Goal: Task Accomplishment & Management: Complete application form

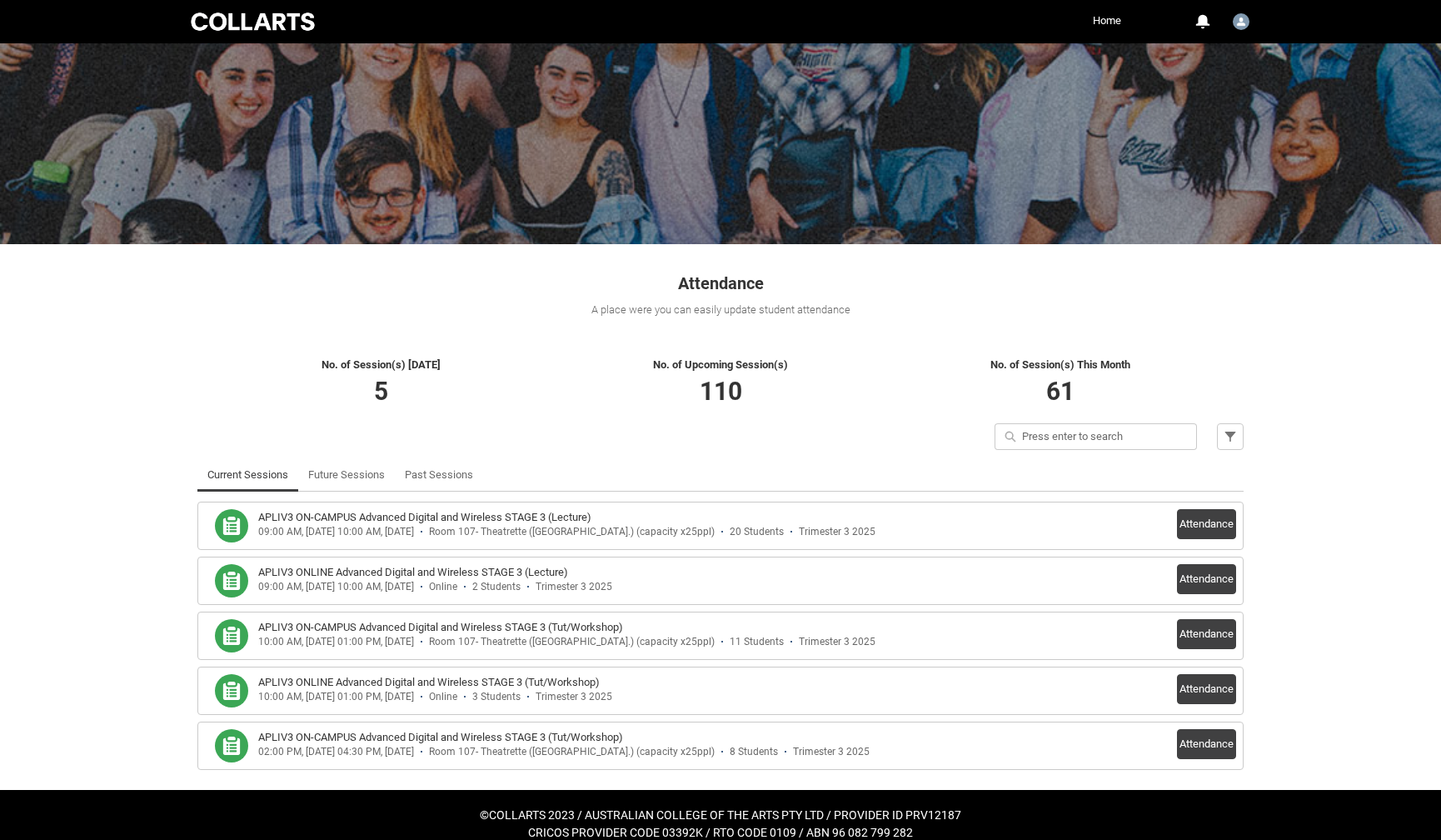
scroll to position [85, 0]
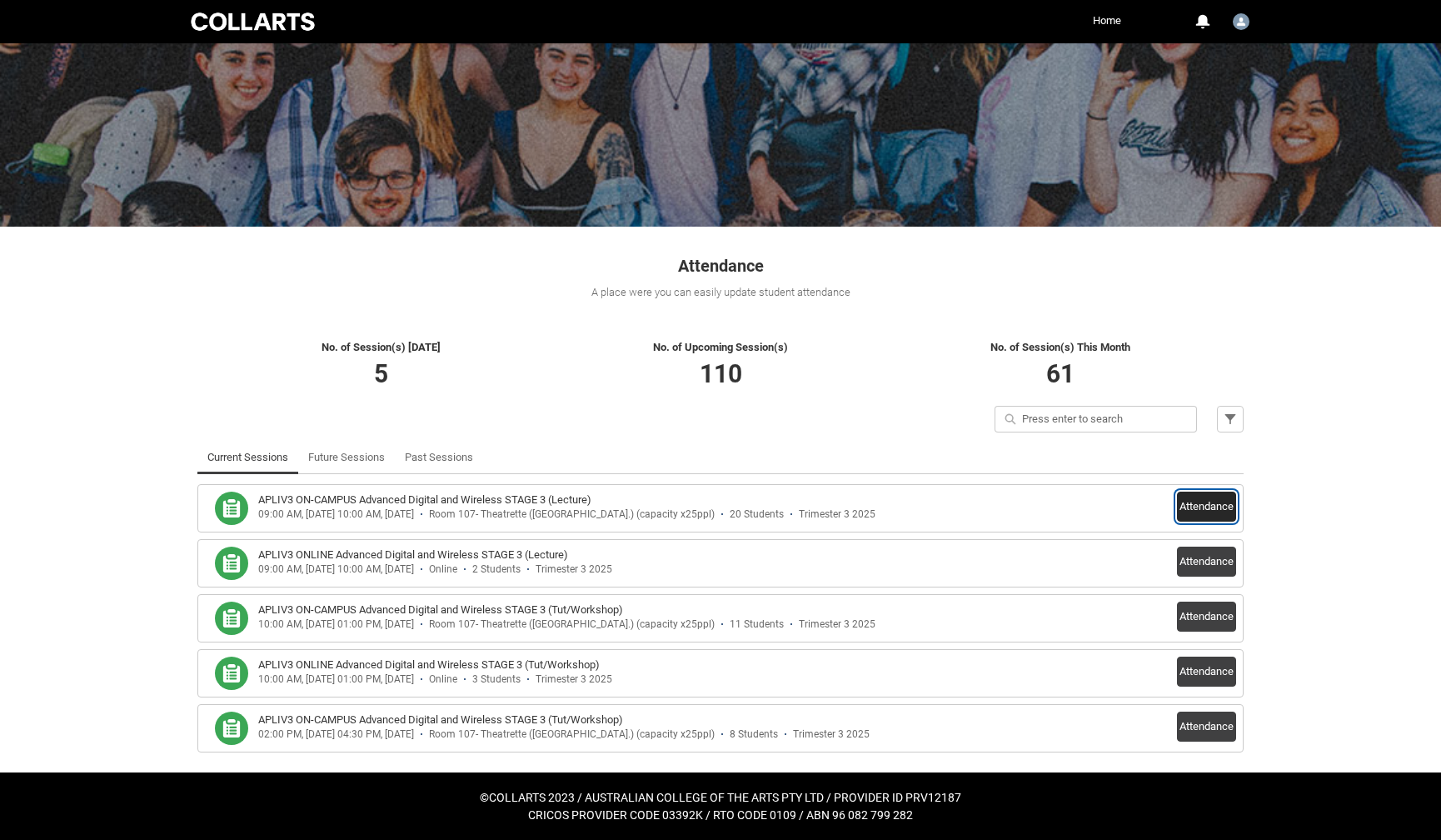
click at [1222, 505] on button "Attendance" at bounding box center [1206, 507] width 59 height 30
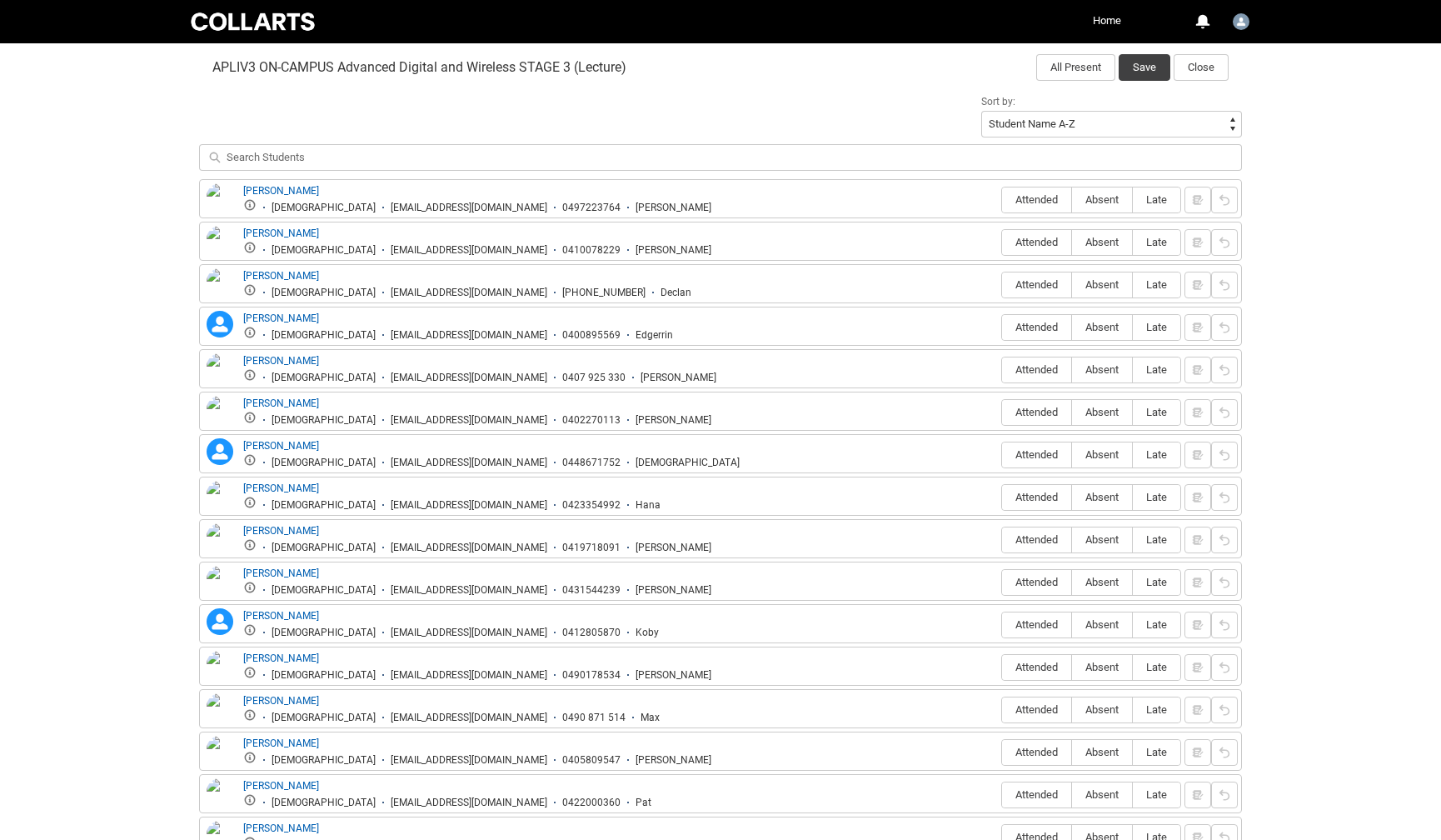
scroll to position [544, 0]
click at [1028, 190] on label "Attended" at bounding box center [1036, 201] width 69 height 26
click at [1002, 200] on input "Attended" at bounding box center [1002, 200] width 1 height 1
type lightning-radio-group "Attended"
radio input "true"
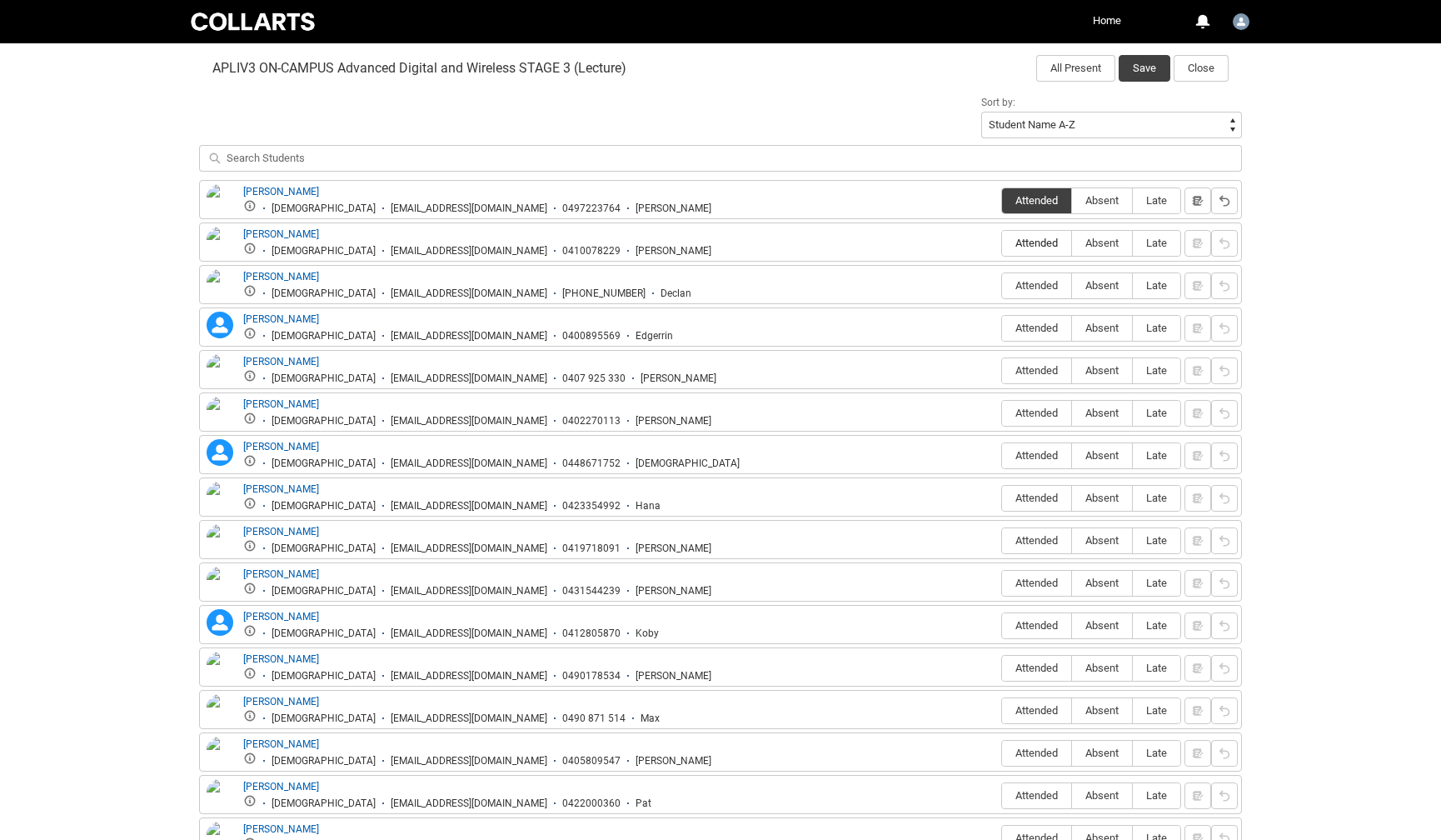
click at [1046, 245] on span "Attended" at bounding box center [1036, 243] width 69 height 12
click at [1002, 243] on input "Attended" at bounding box center [1002, 242] width 1 height 1
type lightning-radio-group "Attended"
radio input "true"
click at [1013, 284] on span "Attended" at bounding box center [1036, 285] width 69 height 12
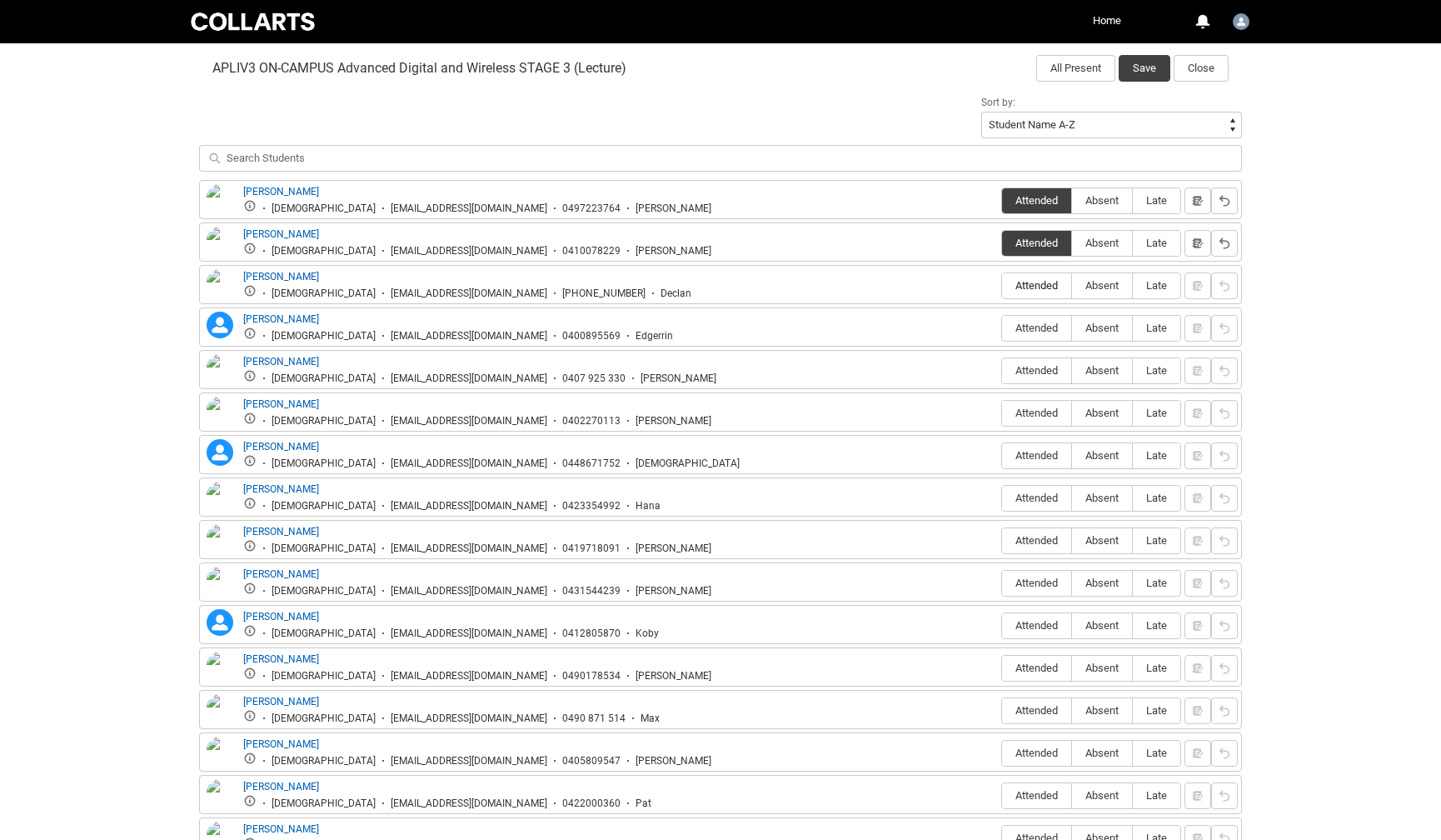
click at [1002, 285] on input "Attended" at bounding box center [1002, 285] width 1 height 1
type lightning-radio-group "Attended"
radio input "true"
click at [1040, 331] on span "Attended" at bounding box center [1036, 328] width 69 height 12
click at [1002, 328] on input "Attended" at bounding box center [1002, 327] width 1 height 1
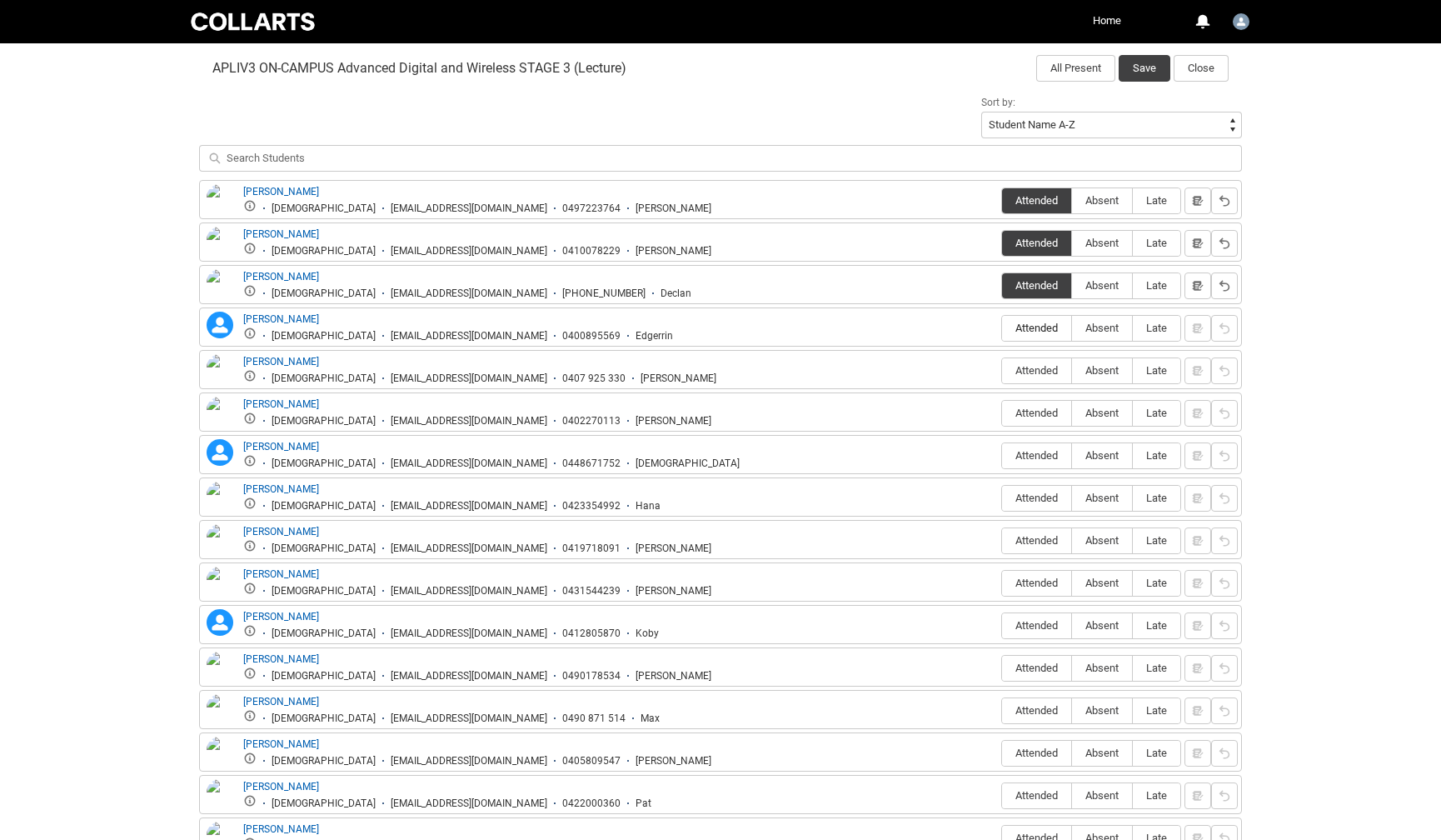
type lightning-radio-group "Attended"
radio input "true"
click at [1105, 373] on span "Absent" at bounding box center [1102, 370] width 60 height 12
click at [1072, 371] on input "Absent" at bounding box center [1072, 370] width 1 height 1
type lightning-radio-group "Absent"
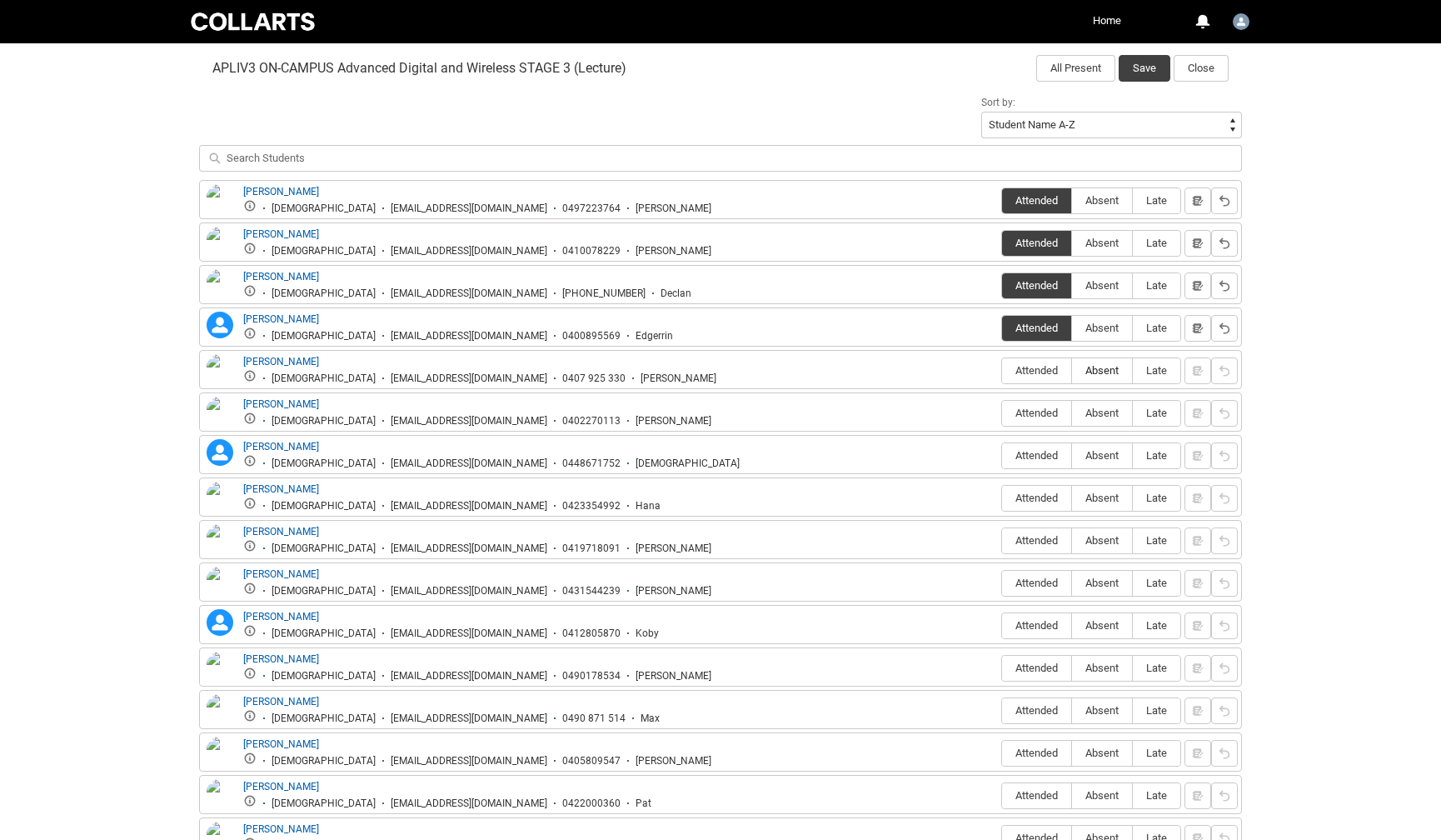
radio input "true"
click at [1047, 412] on span "Attended" at bounding box center [1036, 413] width 69 height 12
click at [1002, 412] on input "Attended" at bounding box center [1002, 412] width 1 height 1
type lightning-radio-group "Attended"
radio input "true"
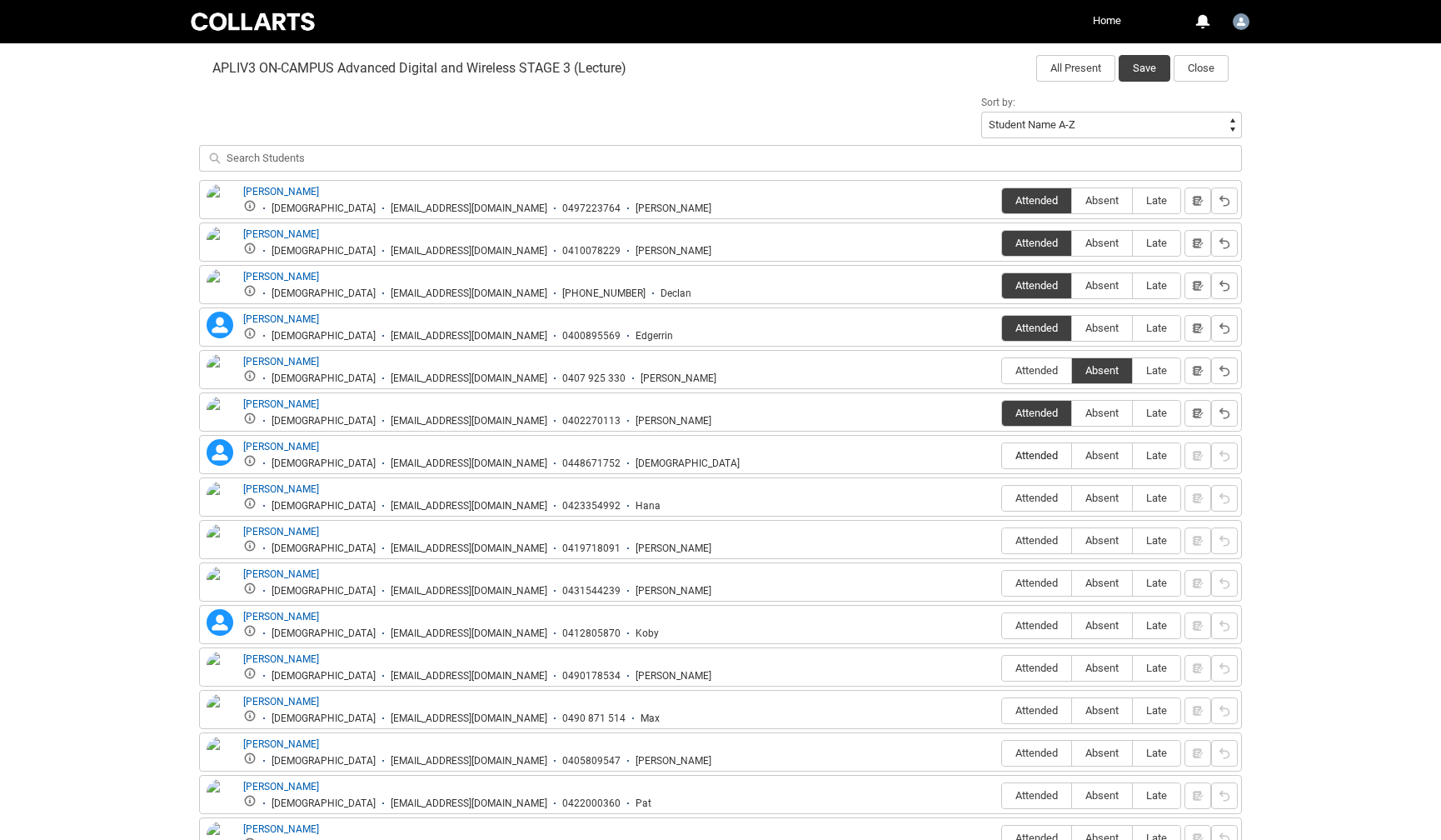
click at [1044, 451] on span "Attended" at bounding box center [1036, 455] width 69 height 12
click at [1002, 455] on input "Attended" at bounding box center [1002, 455] width 1 height 1
type lightning-radio-group "Attended"
radio input "true"
click at [1047, 505] on label "Attended" at bounding box center [1036, 499] width 69 height 26
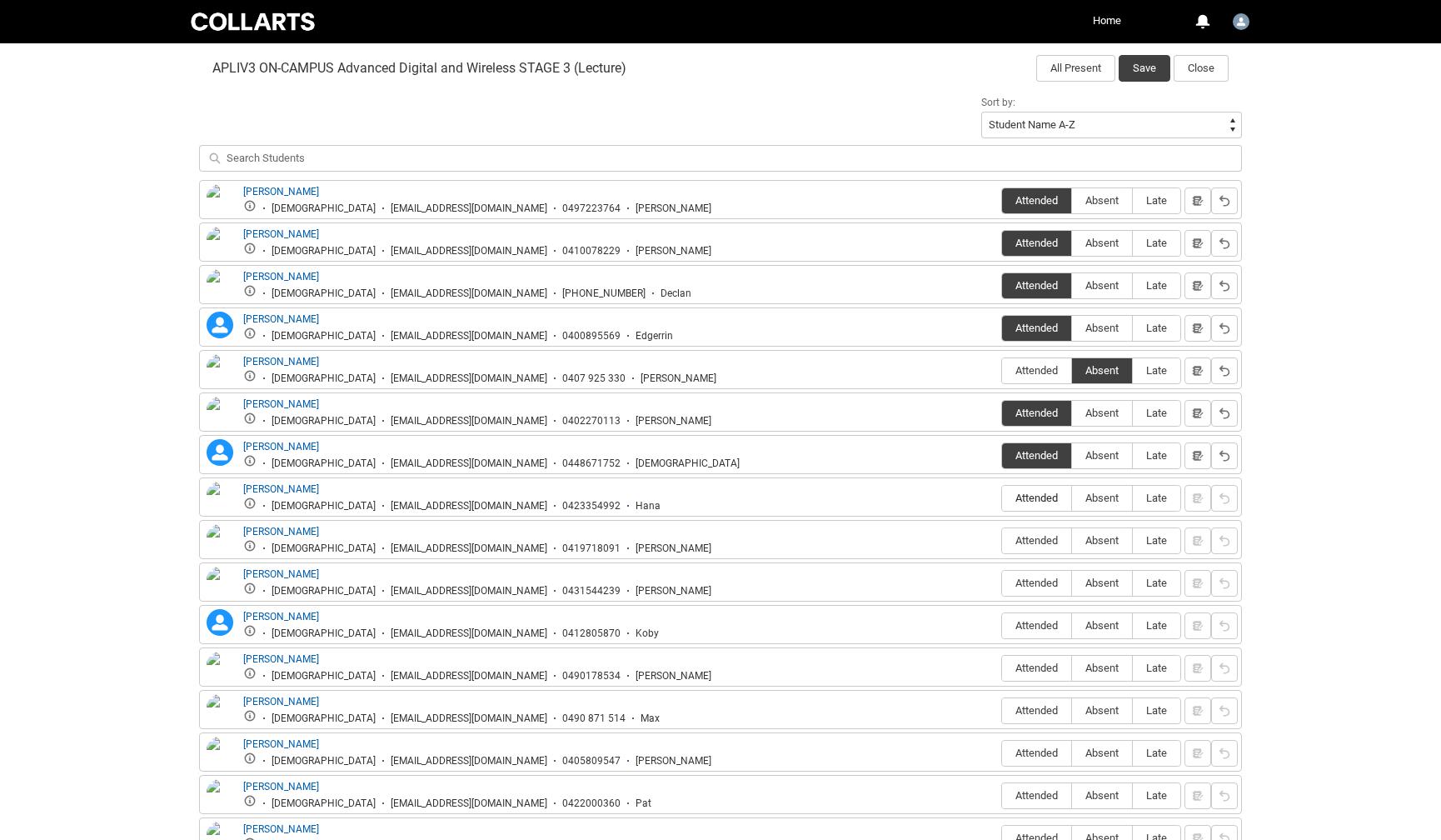
click at [1002, 498] on input "Attended" at bounding box center [1002, 497] width 1 height 1
type lightning-radio-group "Attended"
radio input "true"
click at [1044, 539] on span "Attended" at bounding box center [1036, 540] width 69 height 12
click at [1002, 540] on input "Attended" at bounding box center [1002, 540] width 1 height 1
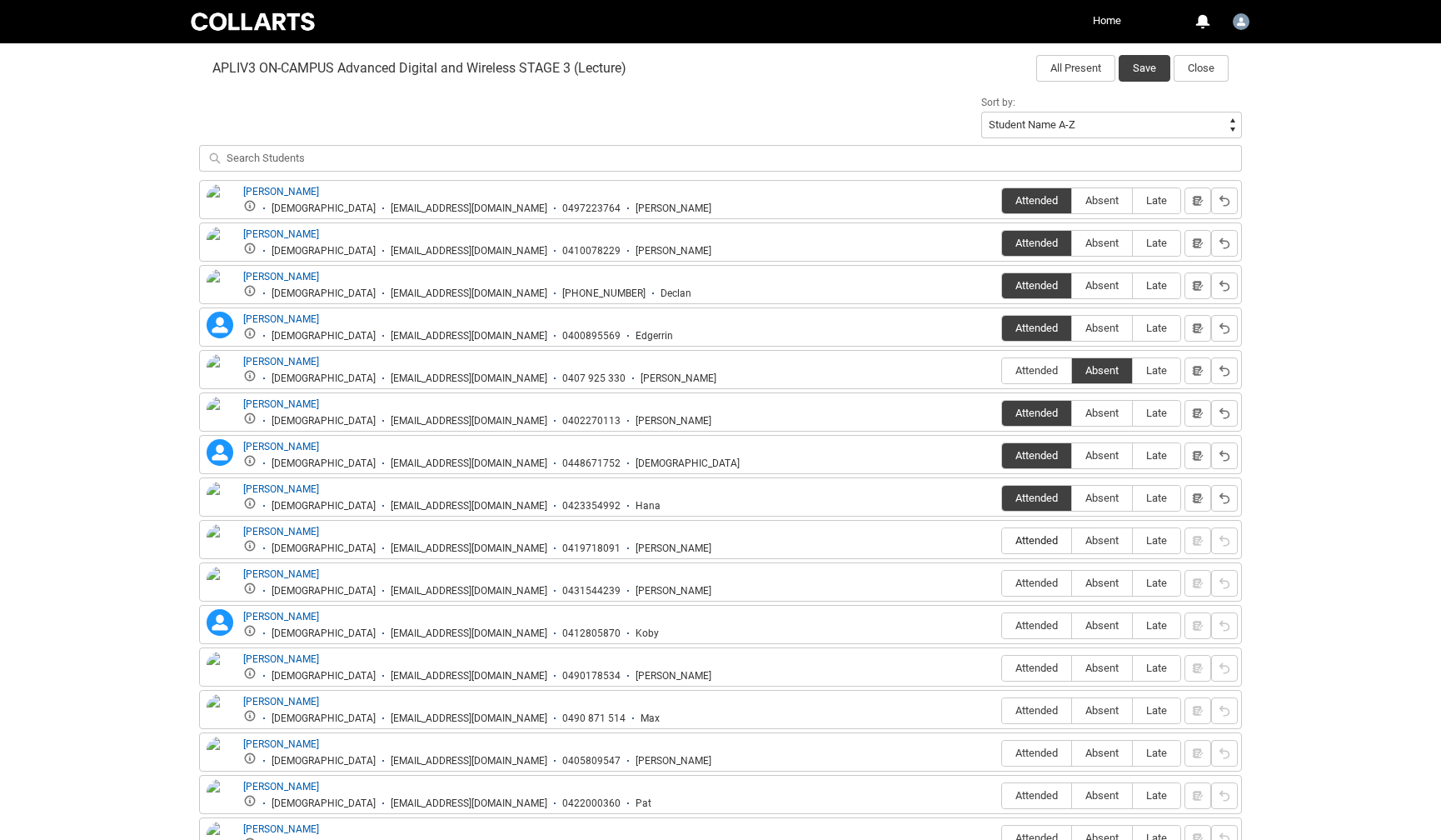
type lightning-radio-group "Attended"
radio input "true"
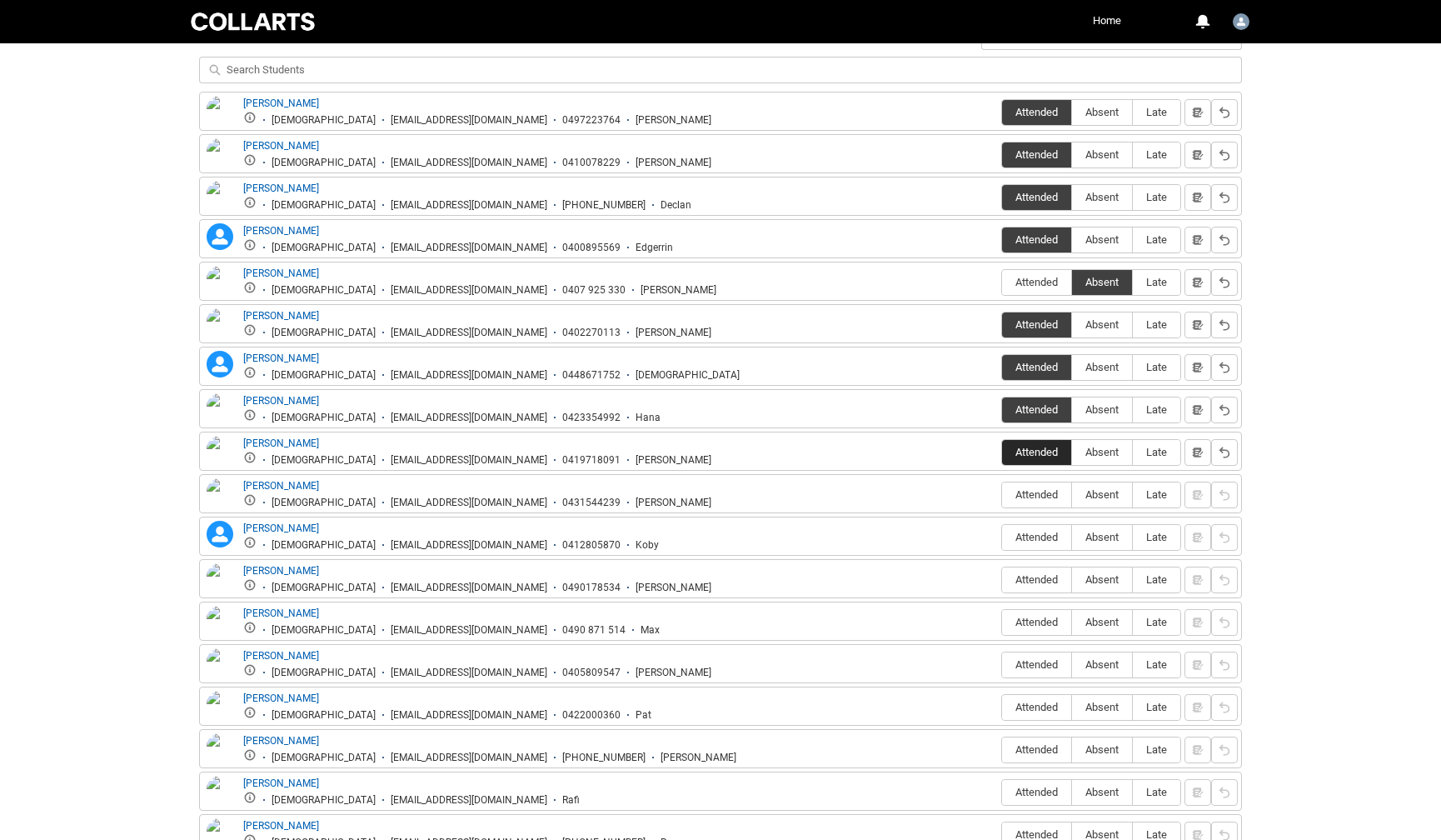
scroll to position [646, 0]
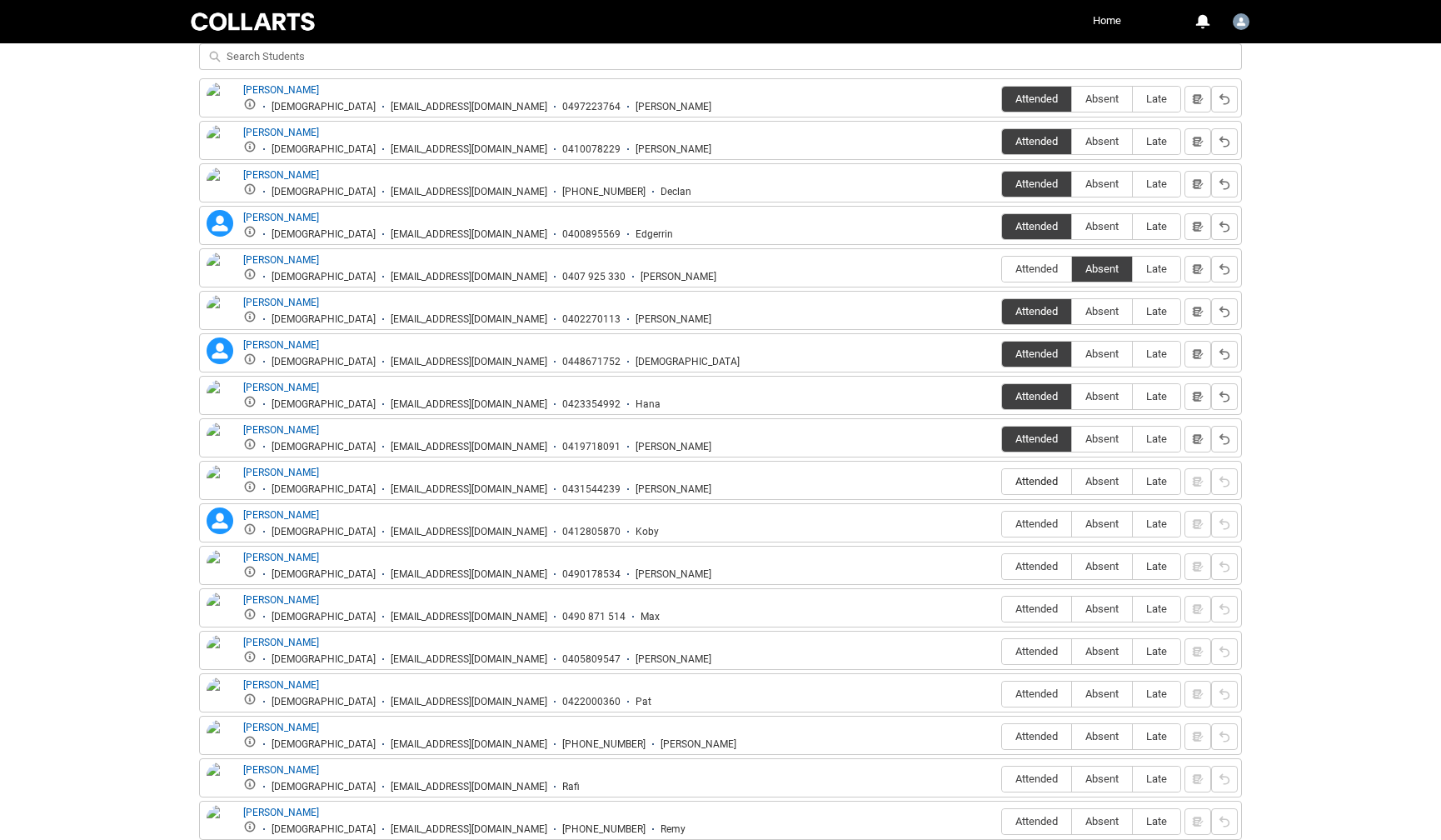
click at [1041, 487] on span "Attended" at bounding box center [1036, 481] width 69 height 12
click at [1002, 482] on input "Attended" at bounding box center [1002, 481] width 1 height 1
type lightning-radio-group "Attended"
radio input "true"
click at [1022, 524] on span "Attended" at bounding box center [1036, 523] width 69 height 12
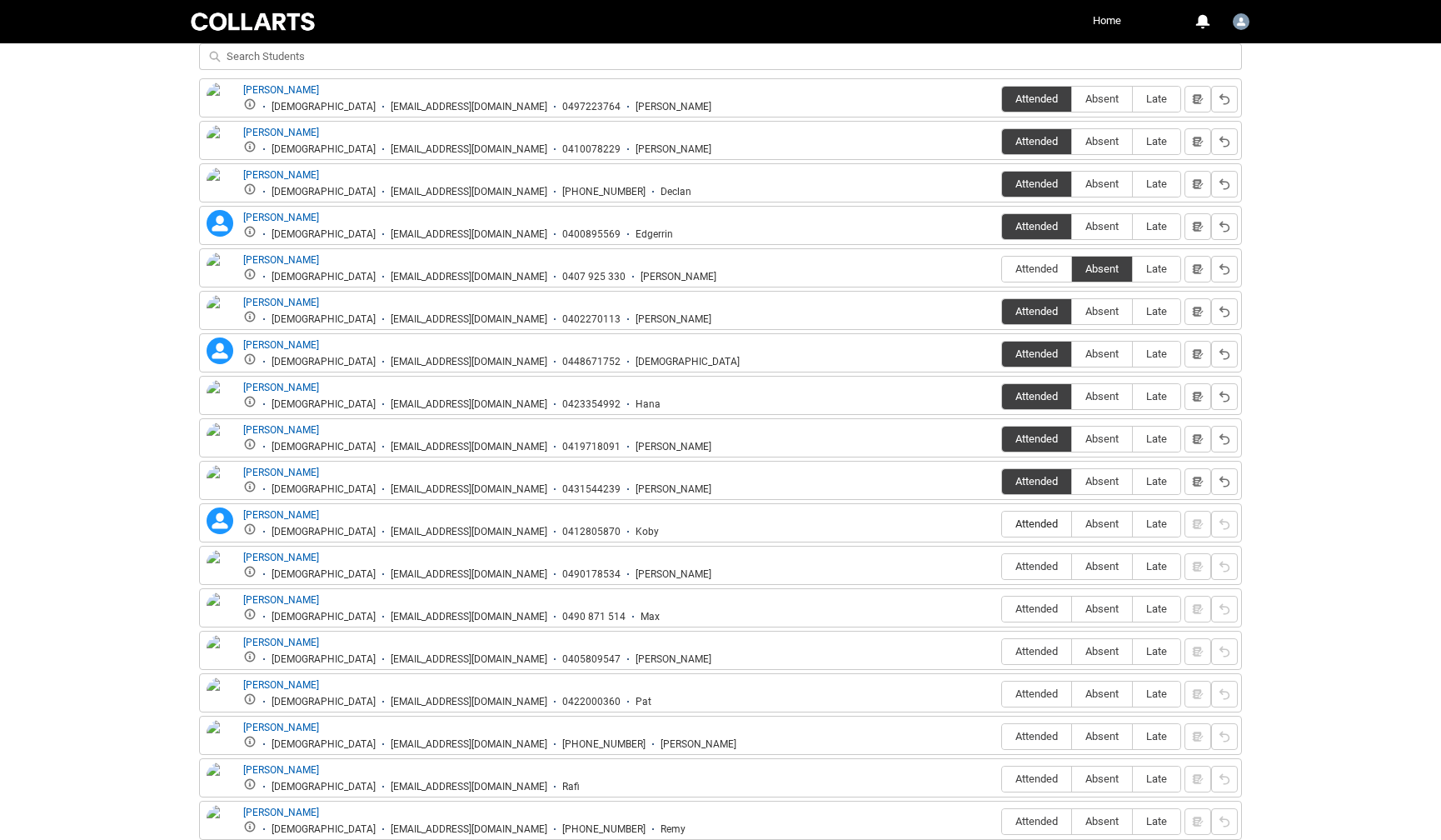
click at [1002, 524] on input "Attended" at bounding box center [1002, 523] width 1 height 1
type lightning-radio-group "Attended"
radio input "true"
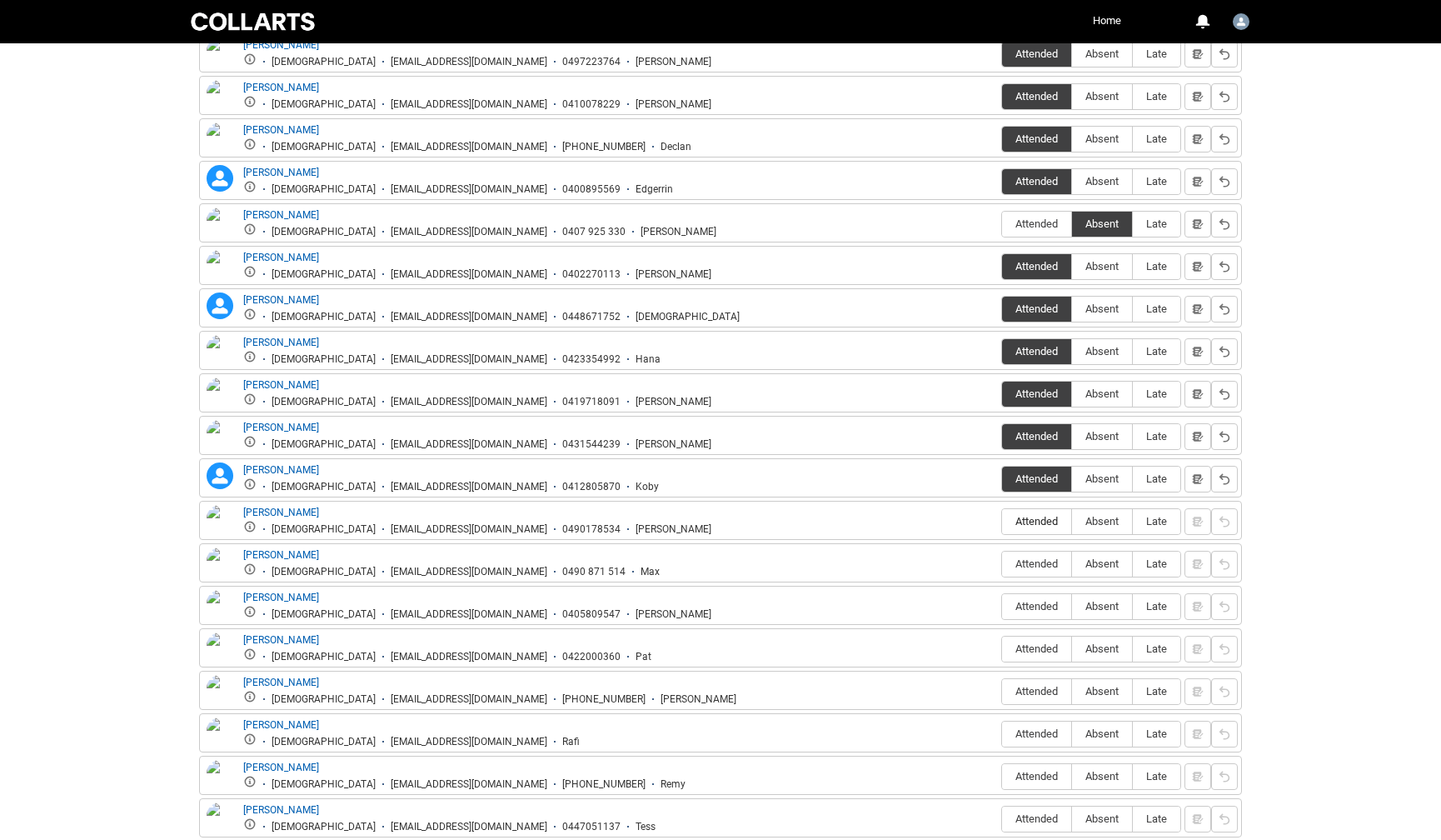
scroll to position [716, 0]
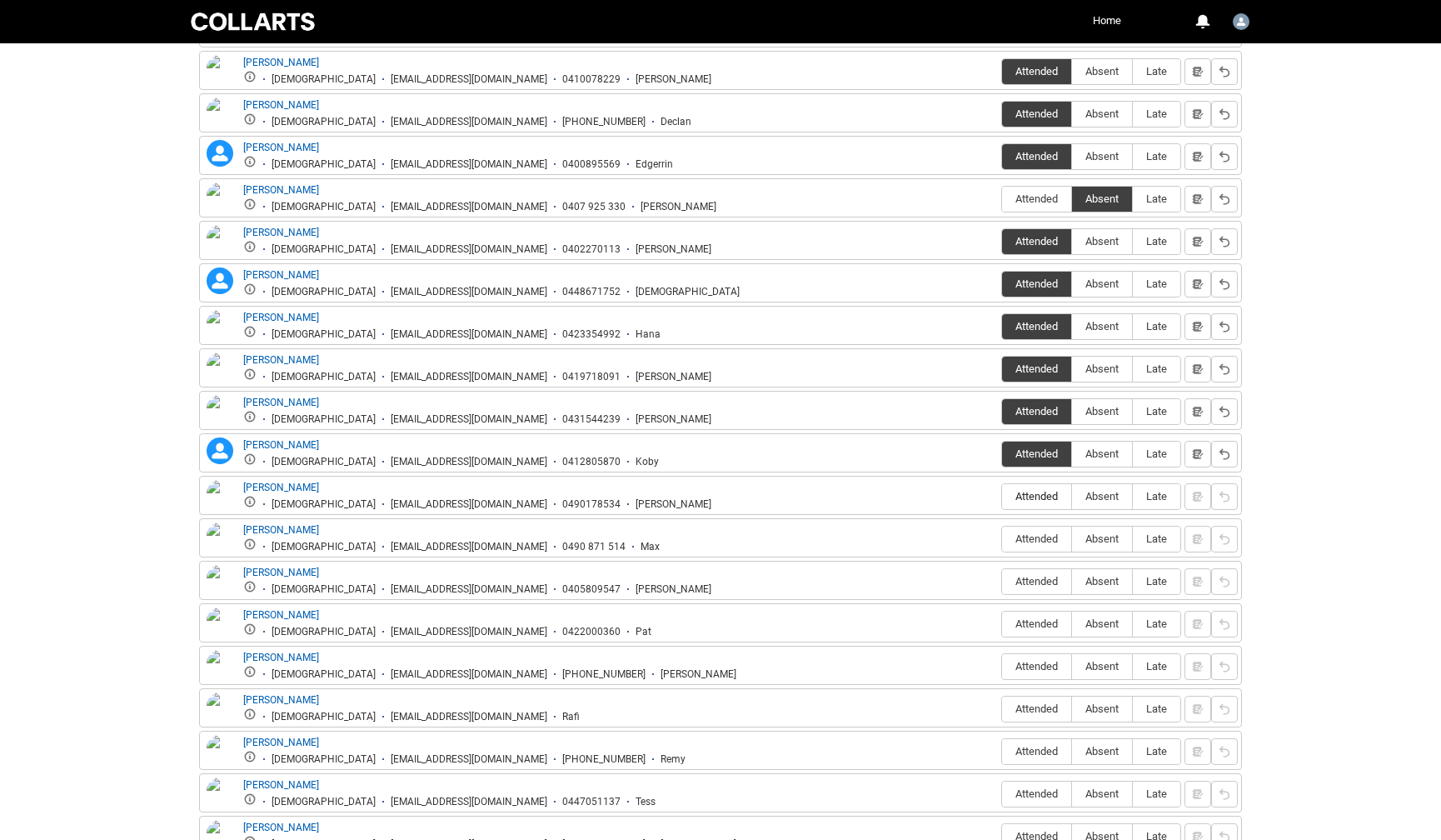
click at [1028, 496] on span "Attended" at bounding box center [1036, 496] width 69 height 12
click at [1002, 496] on input "Attended" at bounding box center [1002, 496] width 1 height 1
type lightning-radio-group "Attended"
radio input "true"
click at [1032, 536] on span "Attended" at bounding box center [1036, 538] width 69 height 12
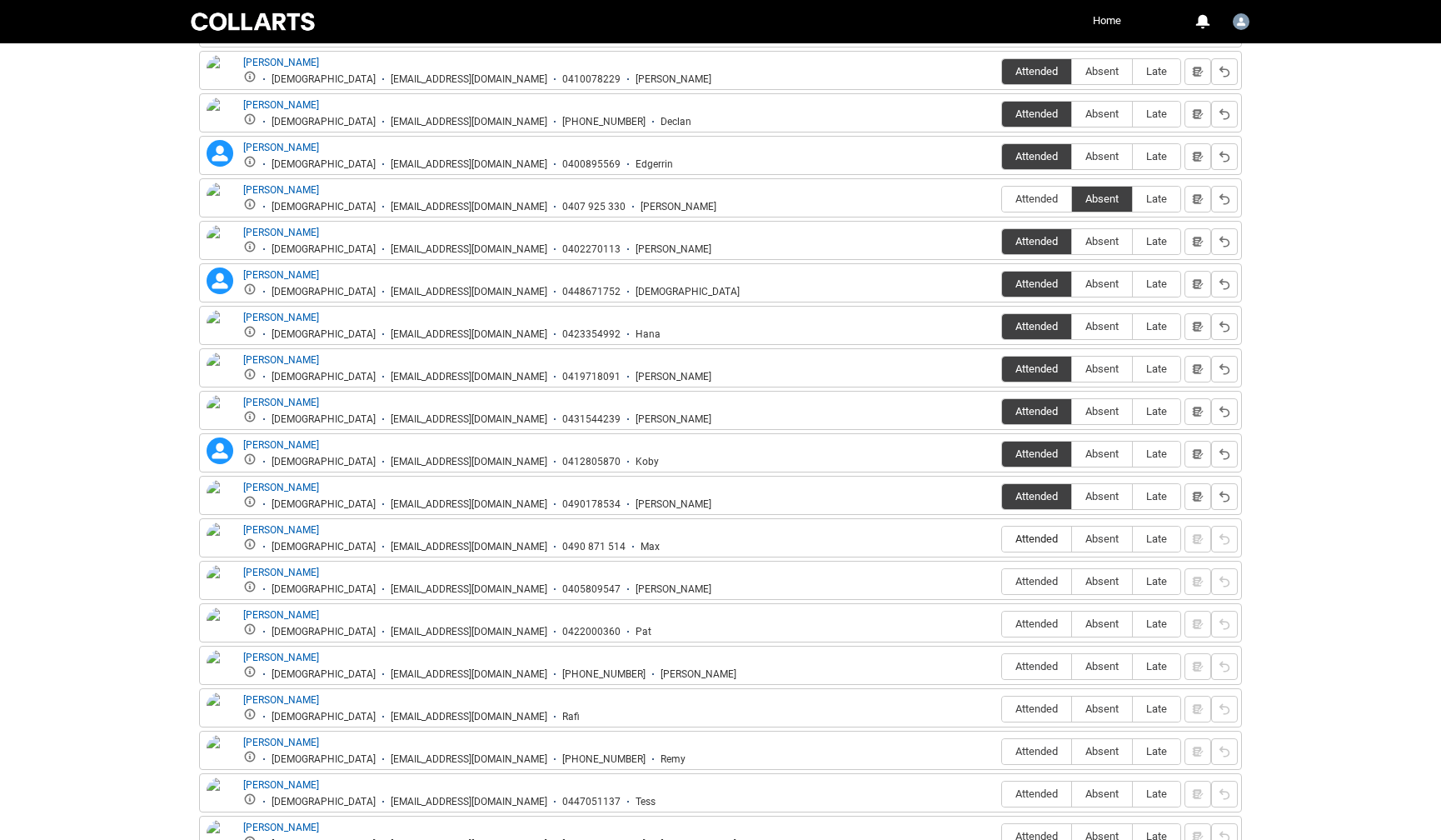
click at [1002, 538] on input "Attended" at bounding box center [1002, 538] width 1 height 1
type lightning-radio-group "Attended"
radio input "true"
click at [1042, 581] on span "Attended" at bounding box center [1036, 581] width 69 height 12
click at [1002, 581] on input "Attended" at bounding box center [1002, 581] width 1 height 1
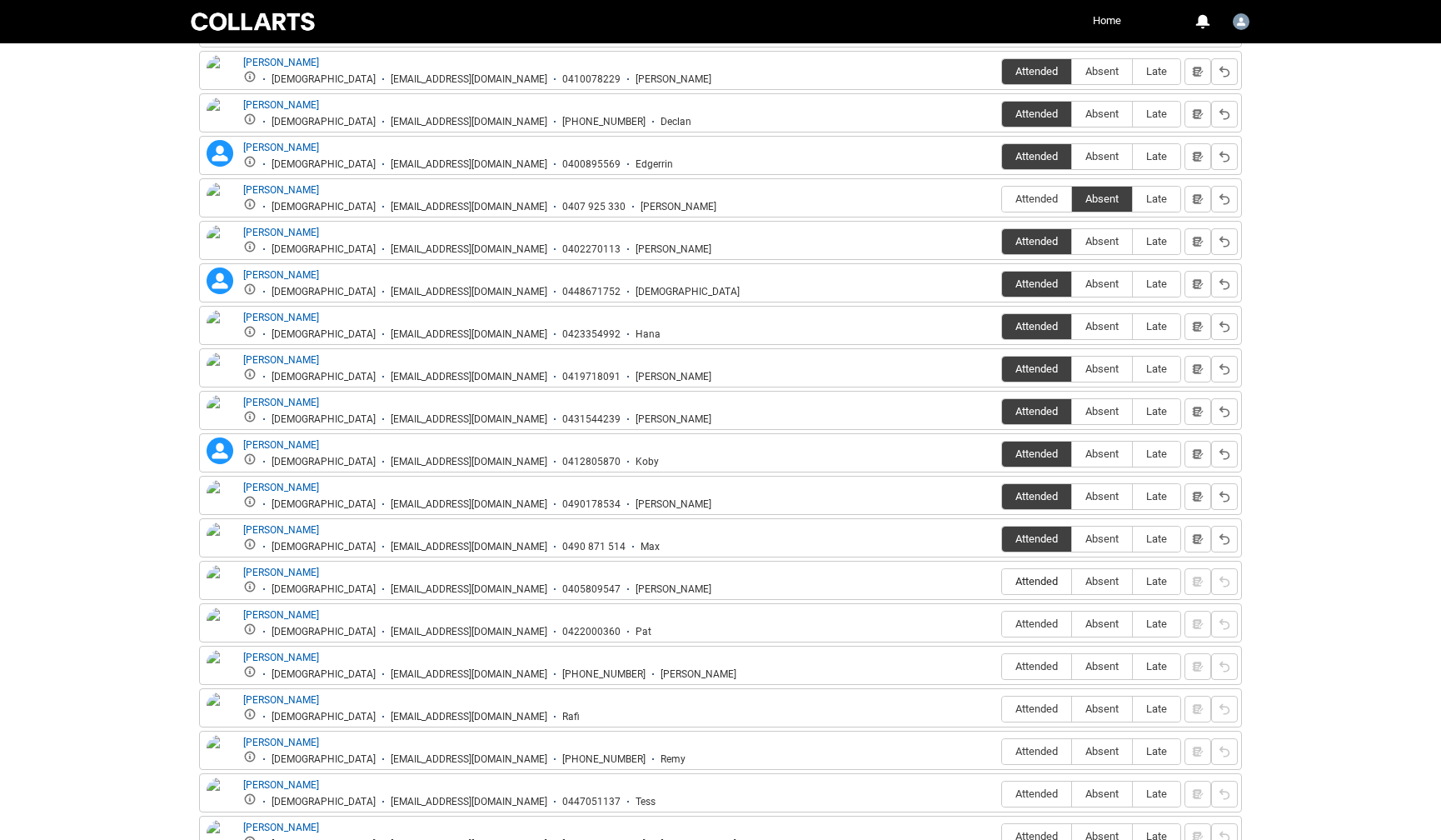
type lightning-radio-group "Attended"
radio input "true"
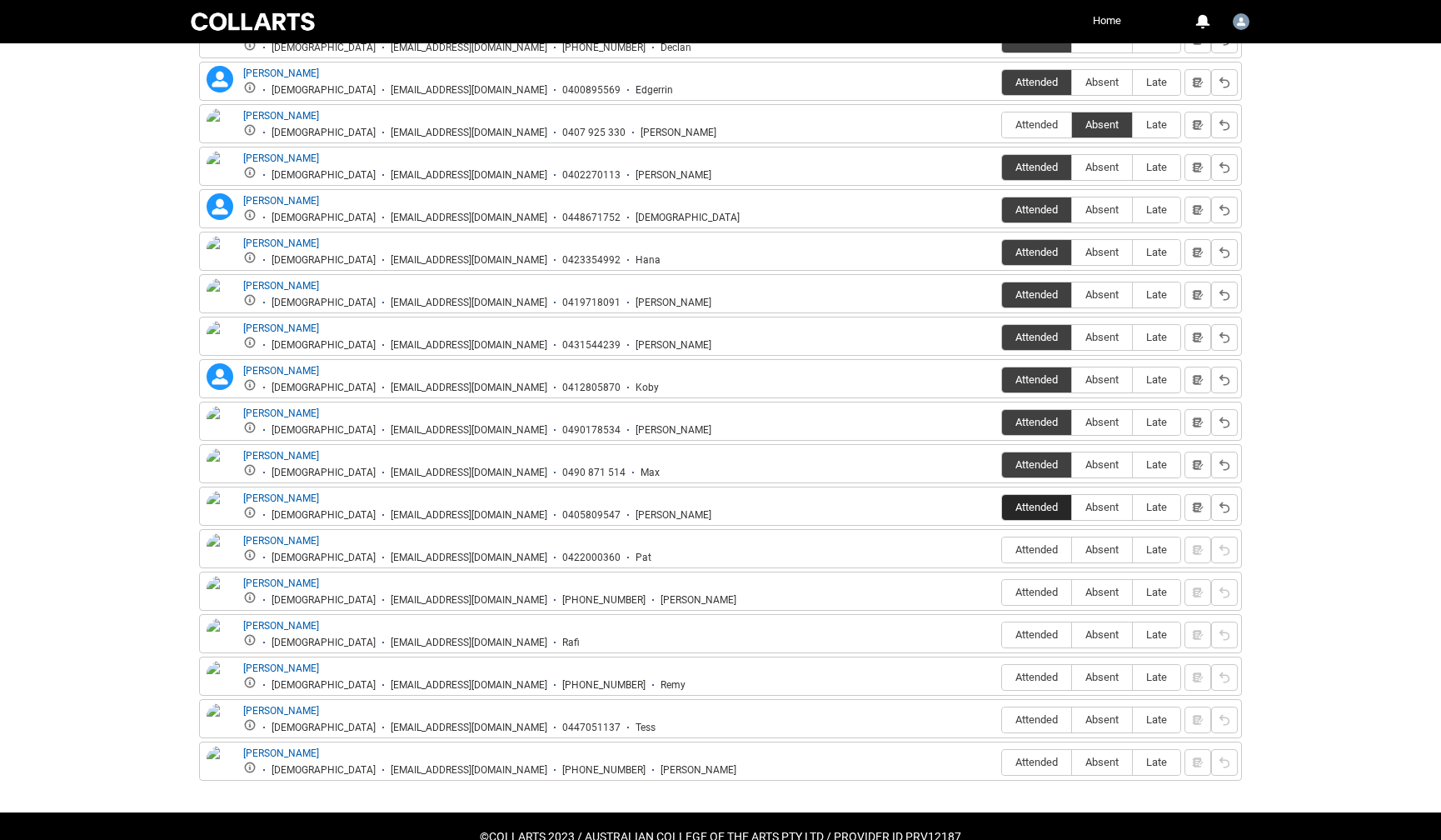
scroll to position [794, 0]
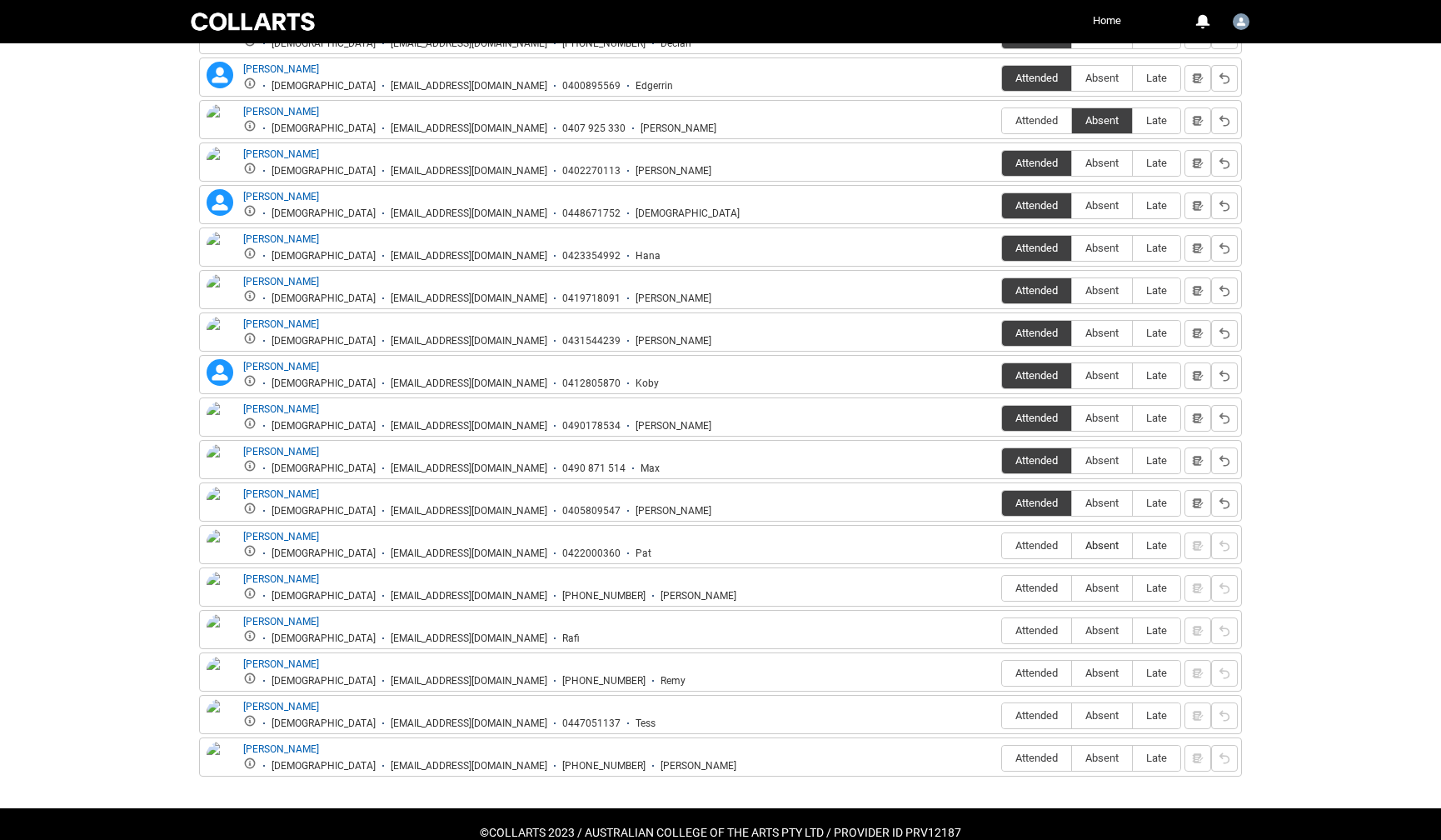
click at [1106, 549] on span "Absent" at bounding box center [1102, 545] width 60 height 12
click at [1072, 546] on input "Absent" at bounding box center [1072, 545] width 1 height 1
type lightning-radio-group "Absent"
radio input "true"
click at [1101, 587] on span "Absent" at bounding box center [1102, 588] width 60 height 12
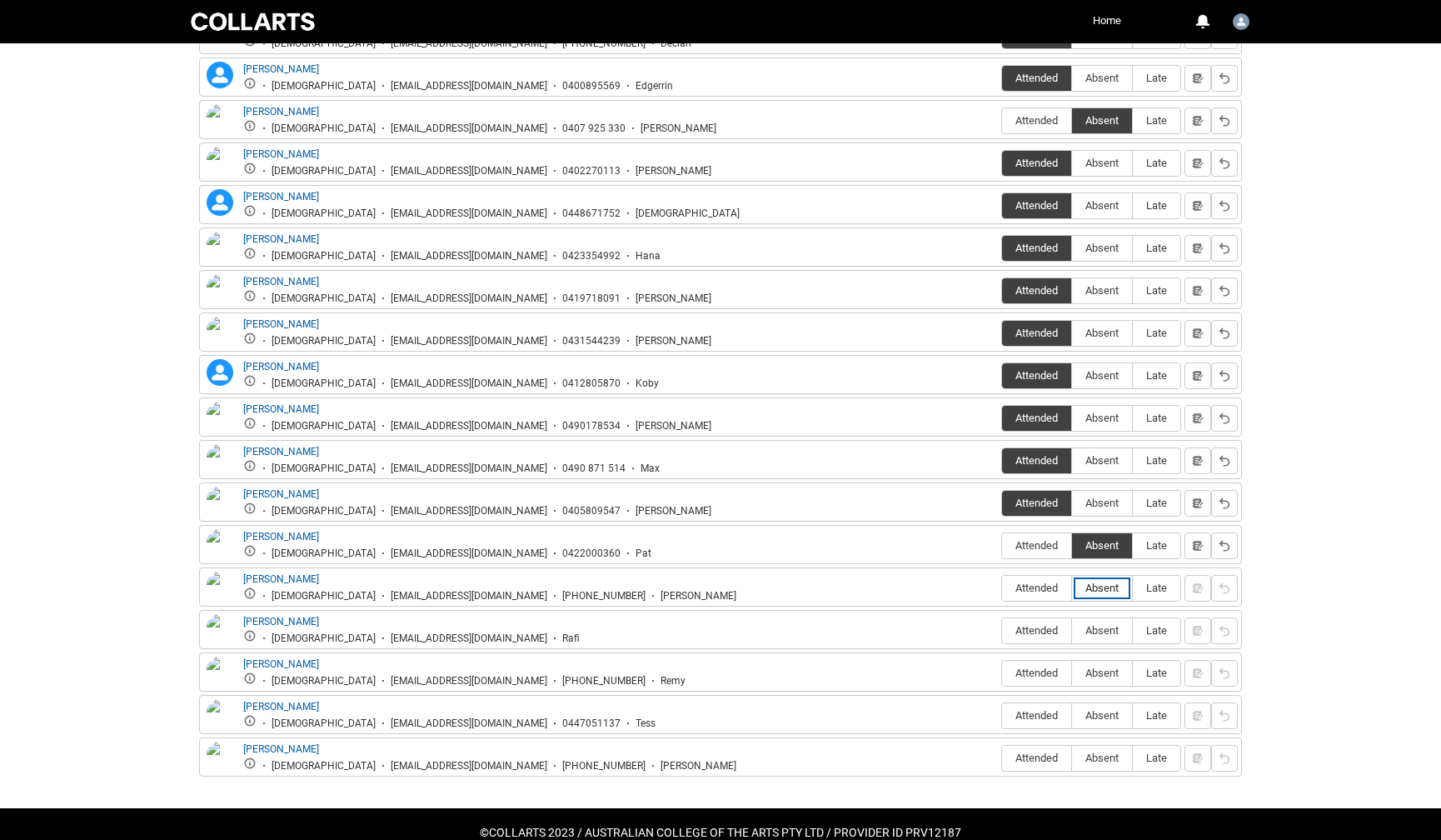
click at [1072, 587] on input "Absent" at bounding box center [1072, 587] width 1 height 1
type lightning-radio-group "Absent"
radio input "true"
click at [1039, 632] on span "Attended" at bounding box center [1036, 630] width 69 height 12
click at [1002, 631] on input "Attended" at bounding box center [1002, 630] width 1 height 1
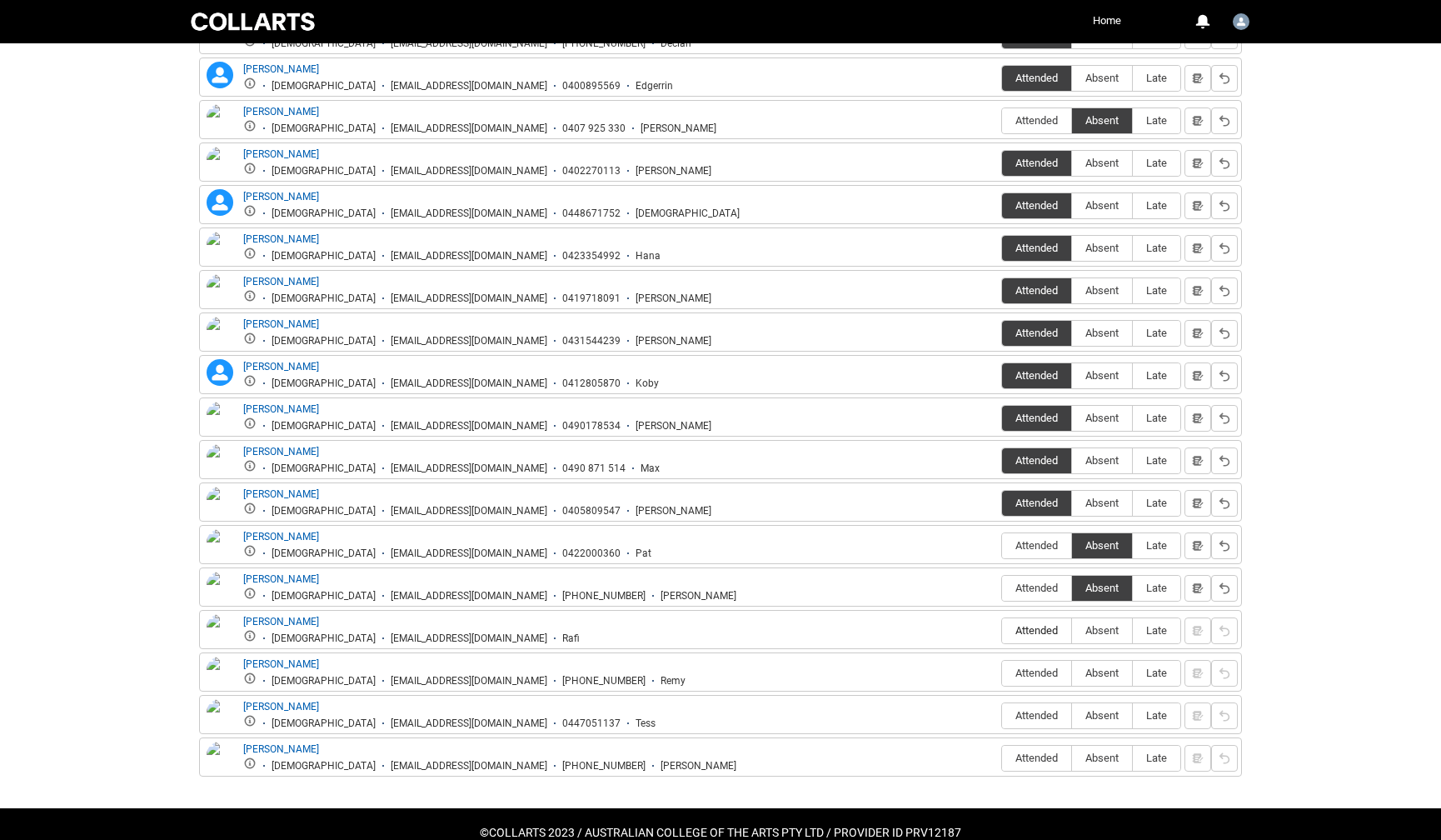
type lightning-radio-group "Attended"
radio input "true"
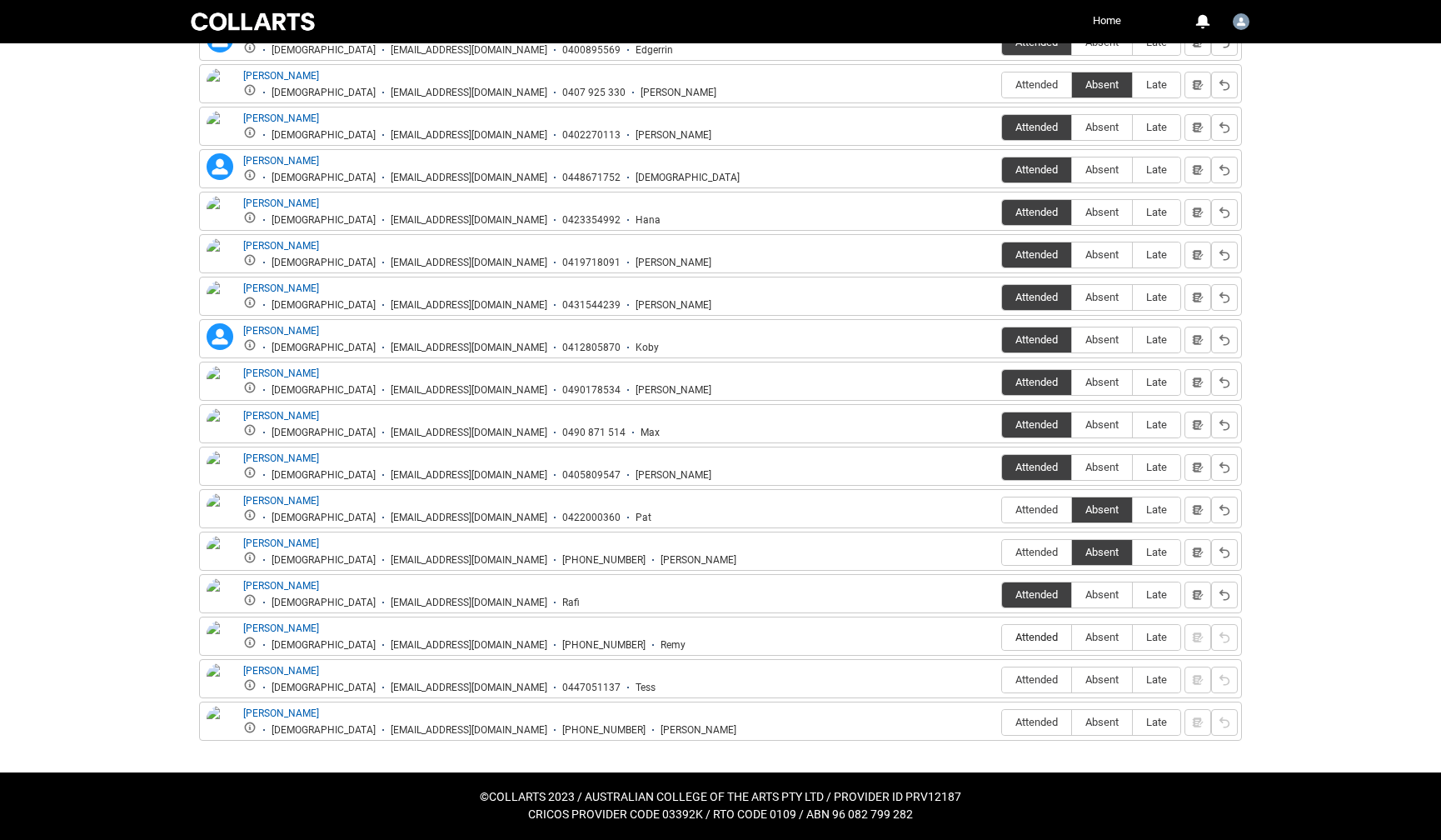
click at [1054, 630] on label "Attended" at bounding box center [1036, 638] width 69 height 26
click at [1002, 637] on input "Attended" at bounding box center [1002, 637] width 1 height 1
type lightning-radio-group "Attended"
radio input "true"
click at [1047, 685] on span "Attended" at bounding box center [1036, 679] width 69 height 12
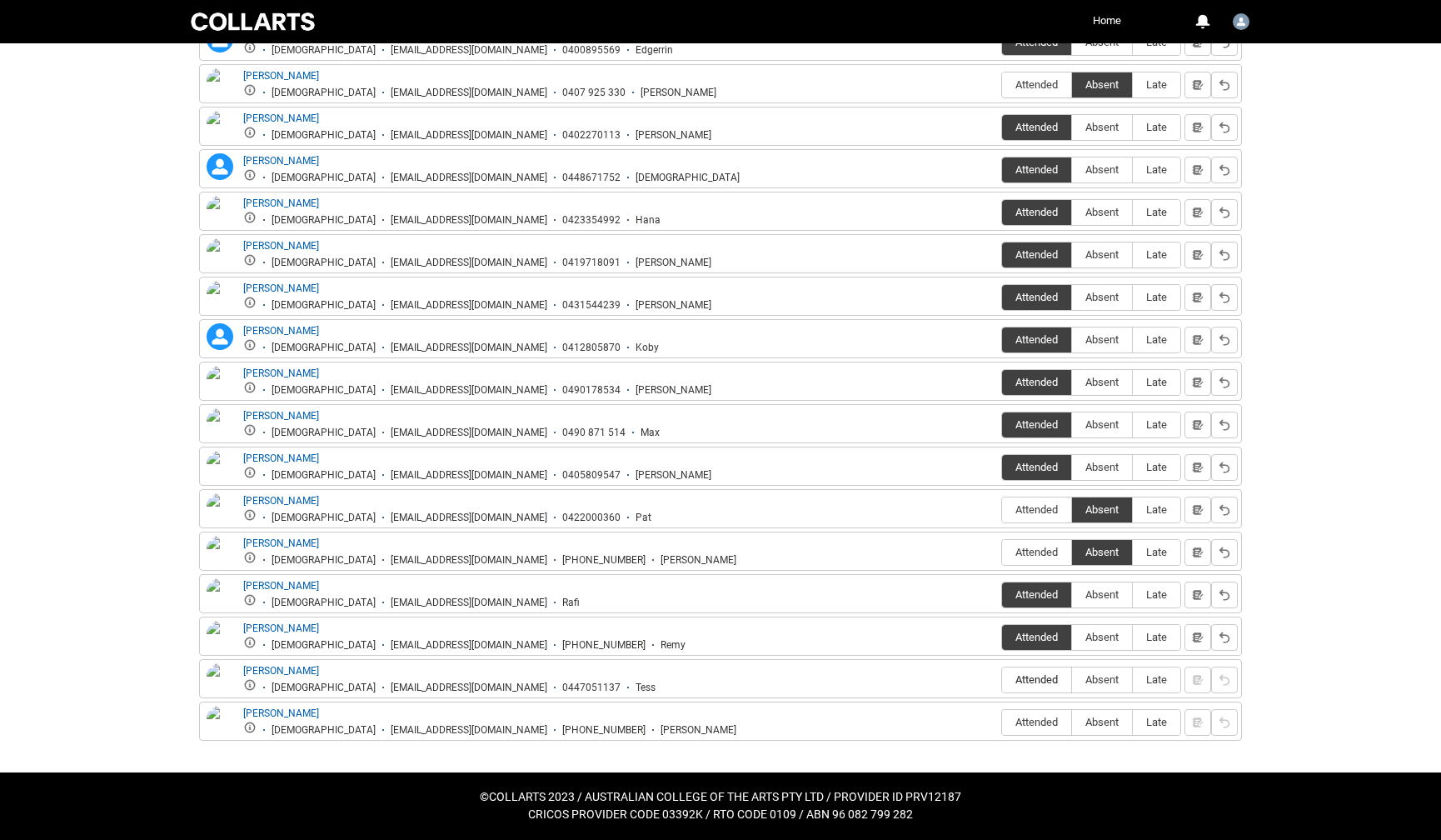
click at [1002, 680] on input "Attended" at bounding box center [1002, 679] width 1 height 1
type lightning-radio-group "Attended"
radio input "true"
click at [1048, 718] on span "Attended" at bounding box center [1036, 722] width 69 height 12
click at [1002, 722] on input "Attended" at bounding box center [1002, 722] width 1 height 1
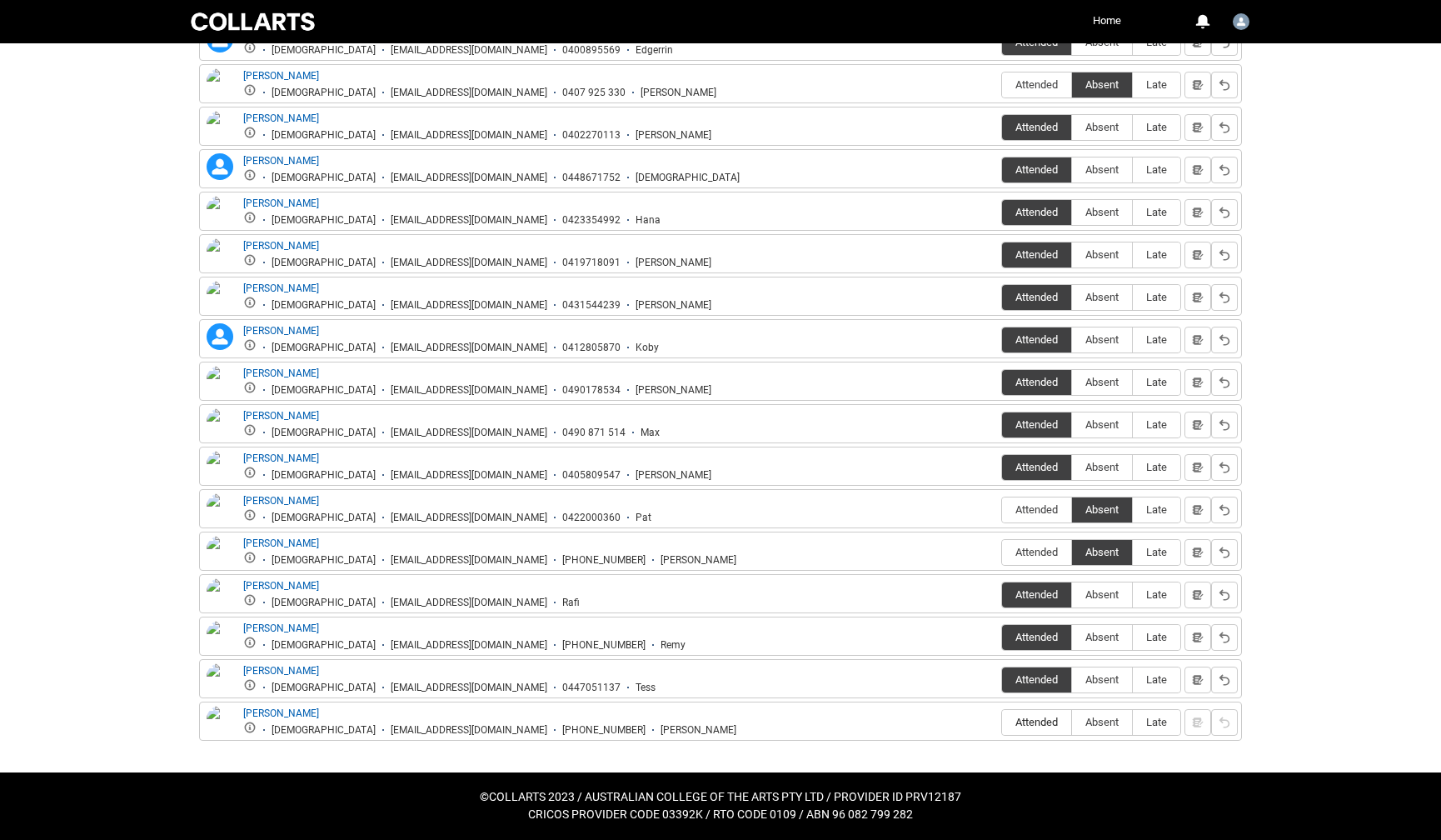
type lightning-radio-group "Attended"
radio input "true"
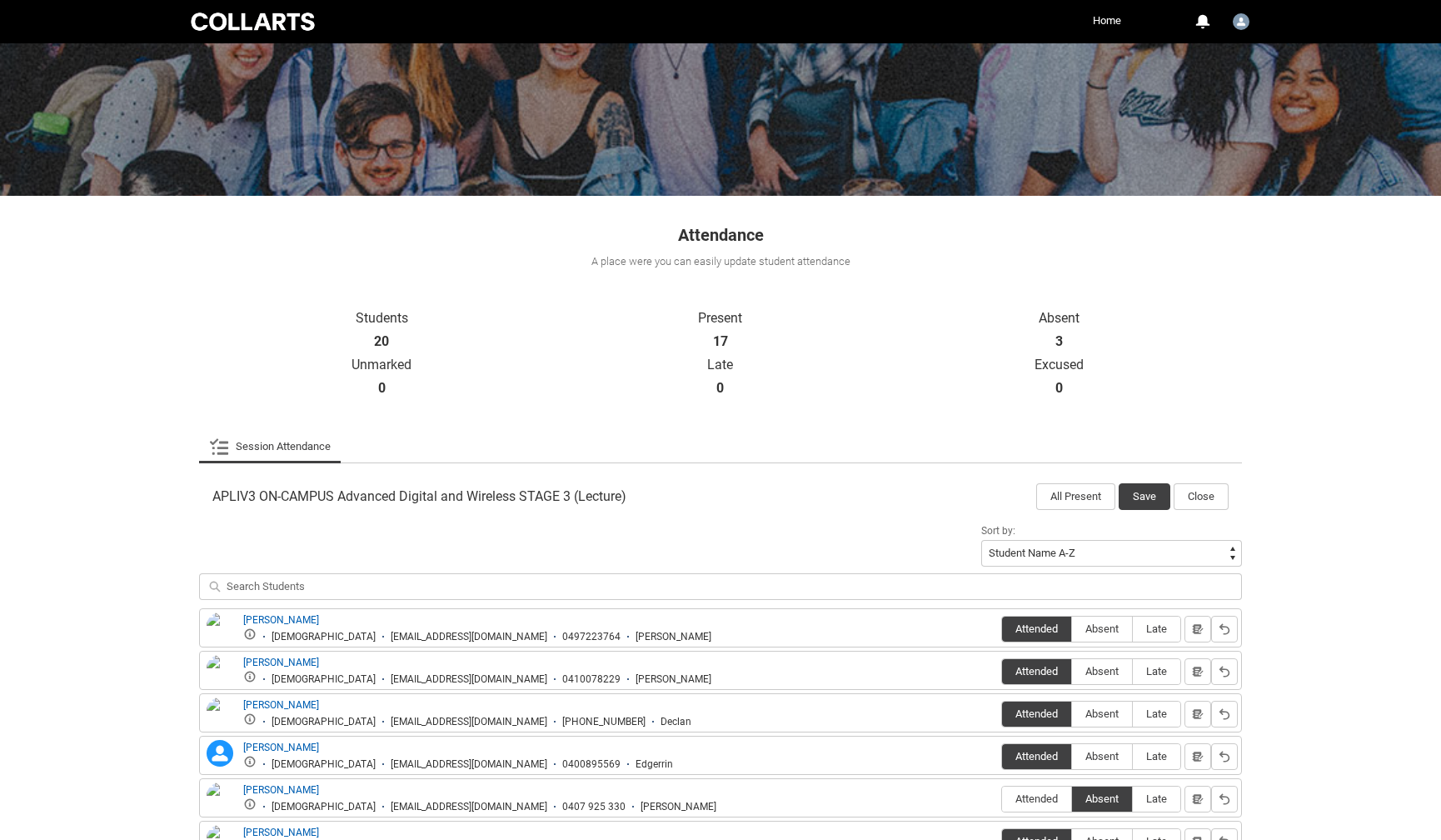
scroll to position [0, 0]
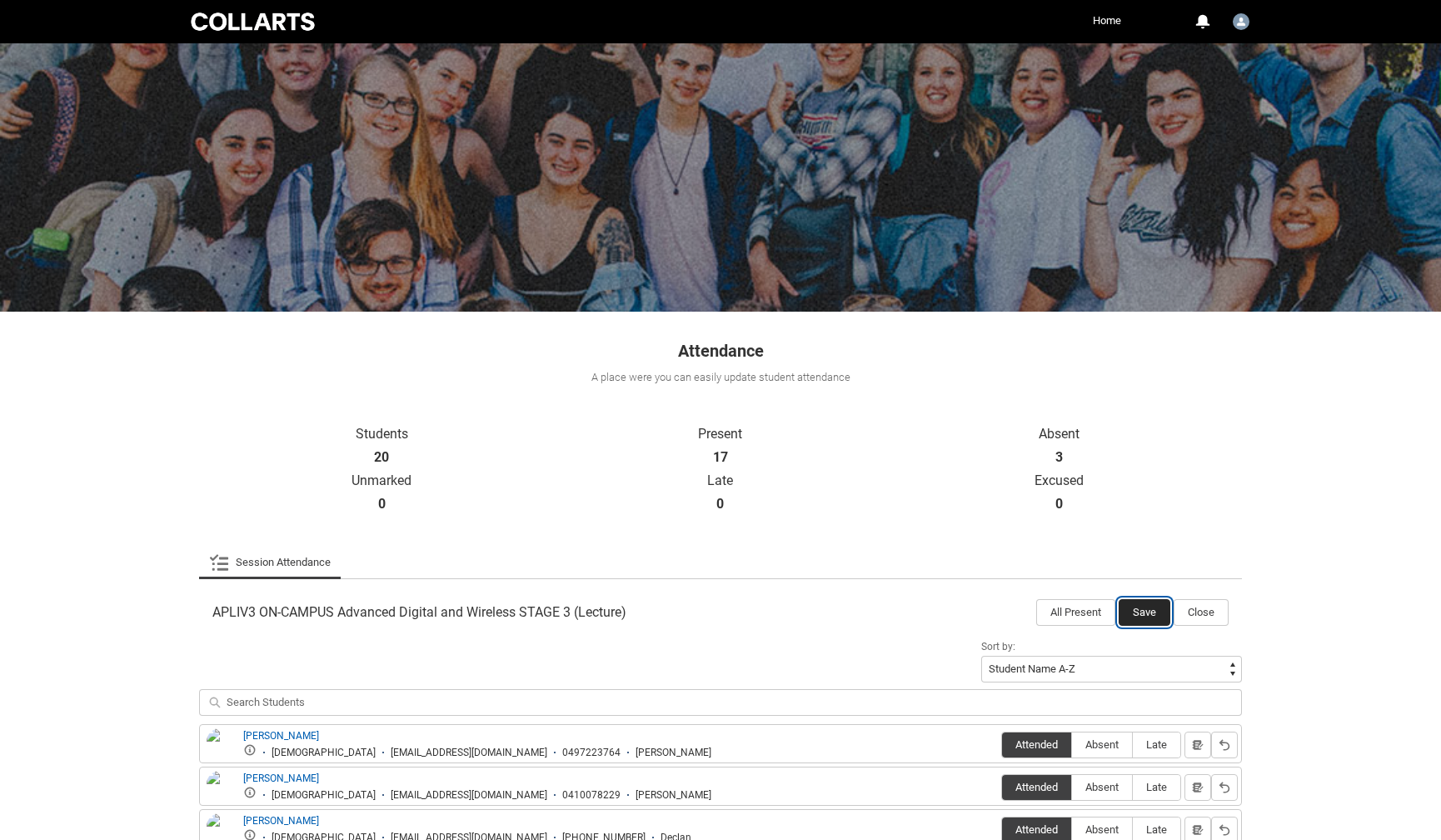
click at [1151, 617] on button "Save" at bounding box center [1145, 612] width 52 height 27
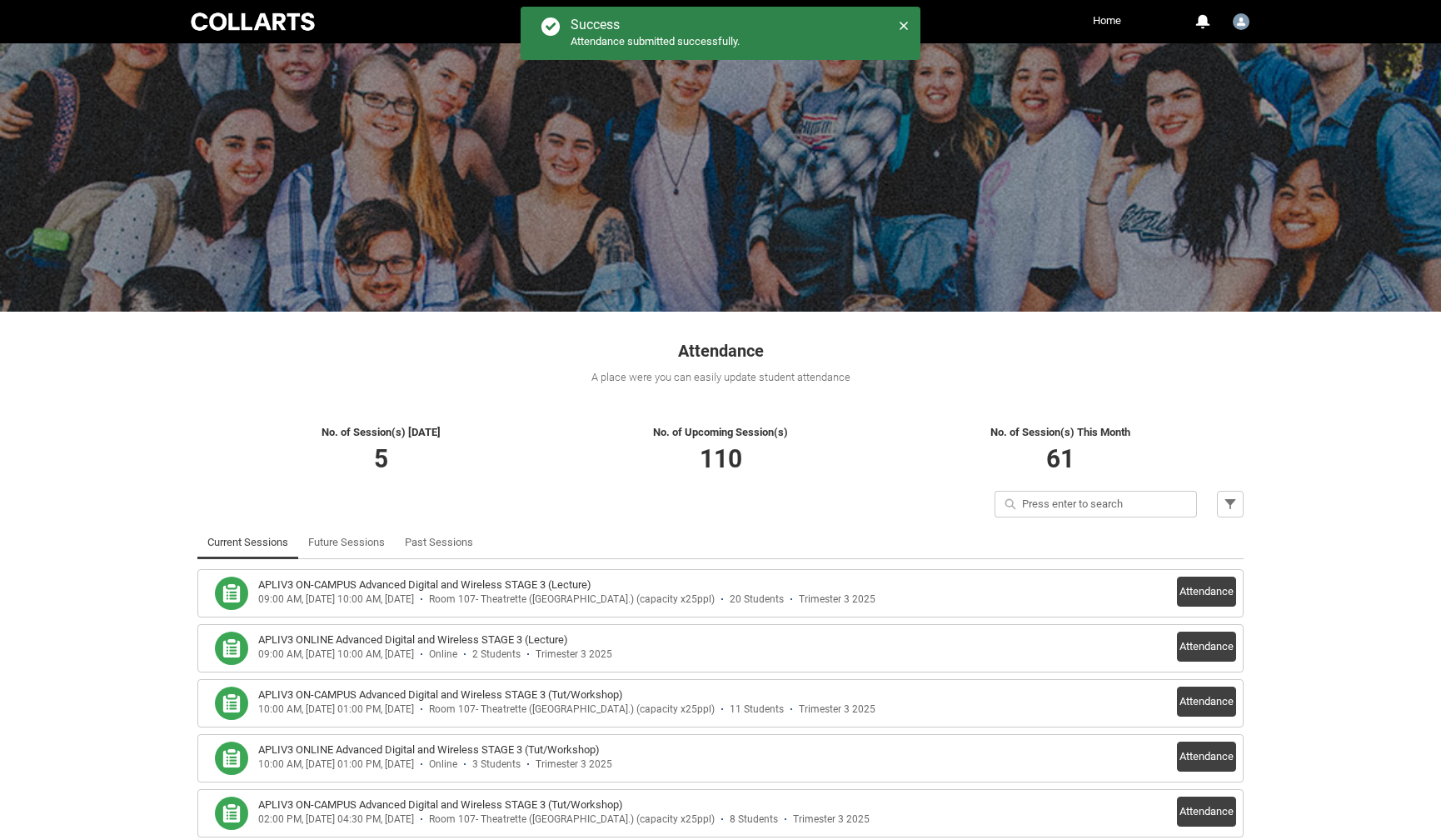
scroll to position [85, 0]
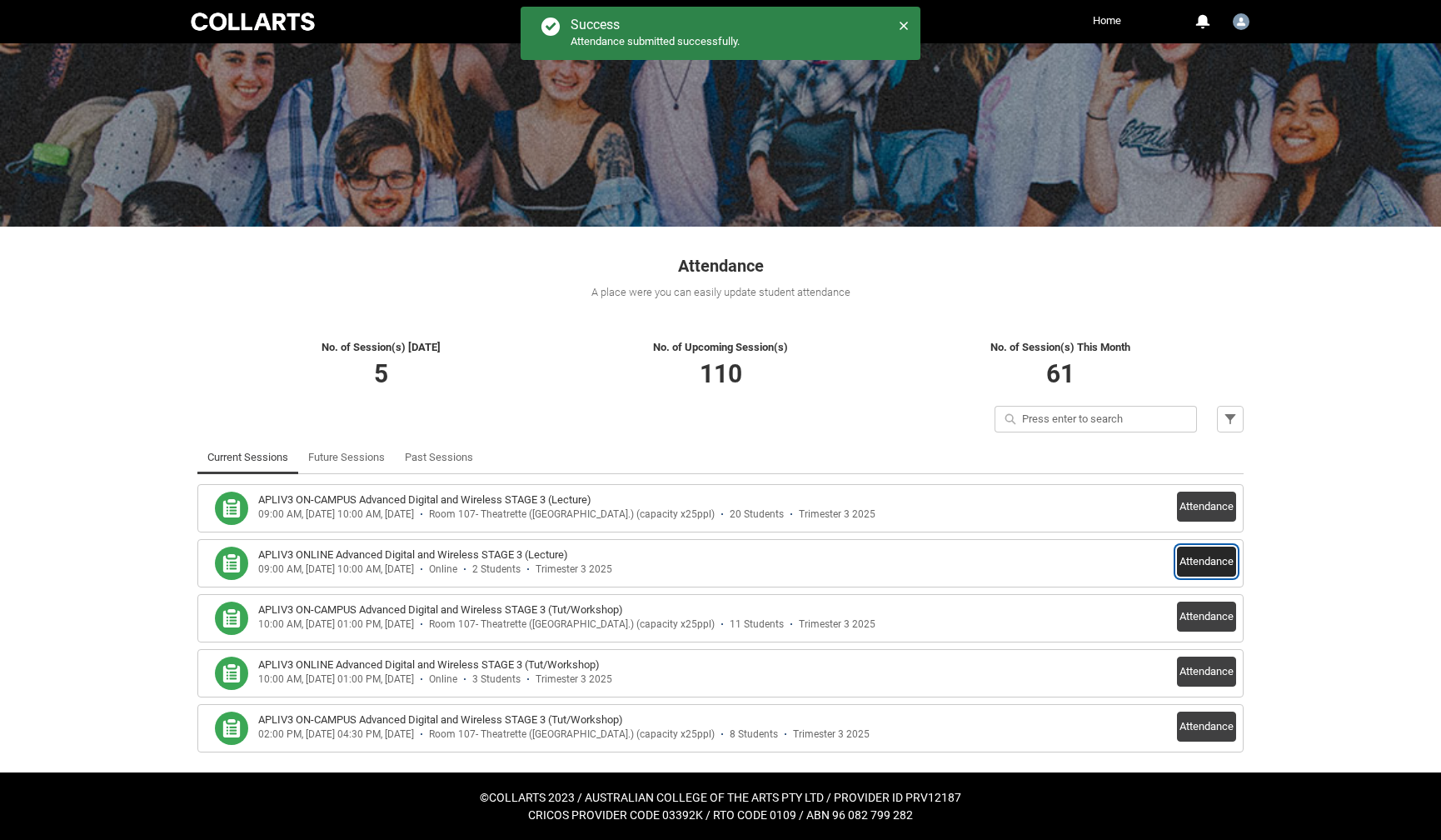
click at [1188, 556] on button "Attendance" at bounding box center [1206, 562] width 59 height 30
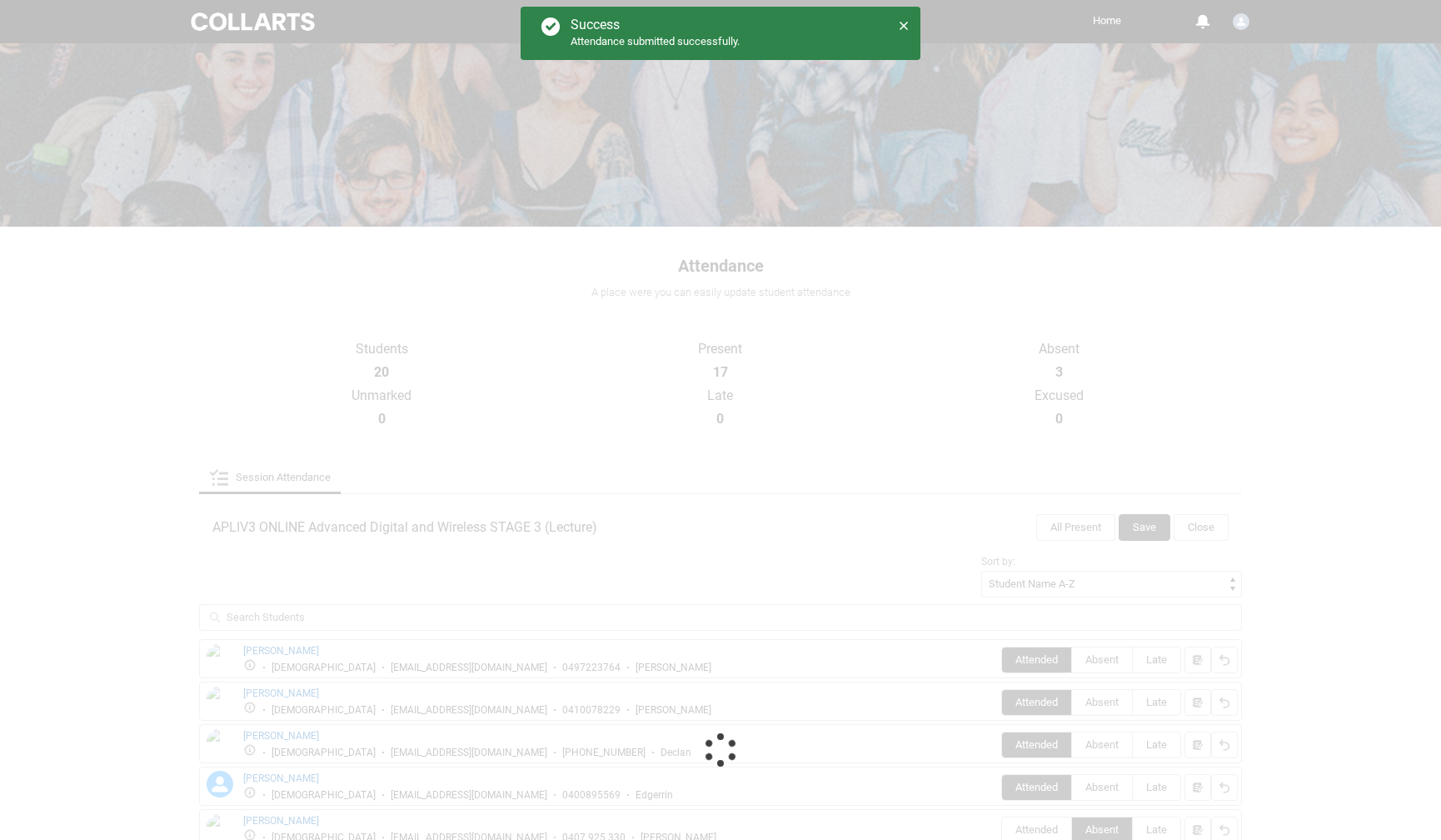
scroll to position [64, 0]
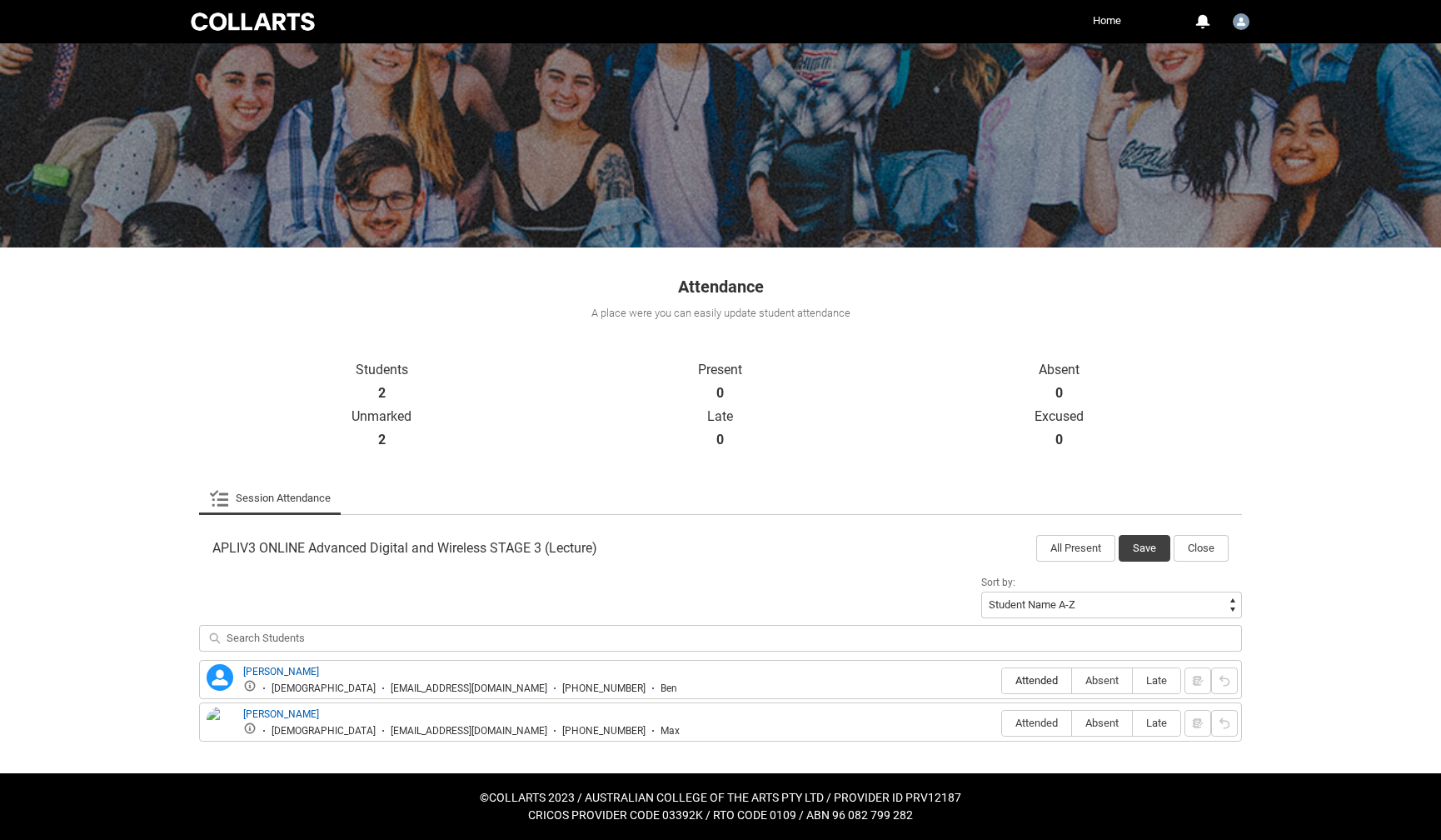
click at [1042, 681] on span "Attended" at bounding box center [1036, 680] width 69 height 12
click at [1002, 681] on input "Attended" at bounding box center [1002, 680] width 1 height 1
type lightning-radio-group "Attended"
radio input "true"
click at [1105, 729] on label "Absent" at bounding box center [1102, 724] width 60 height 26
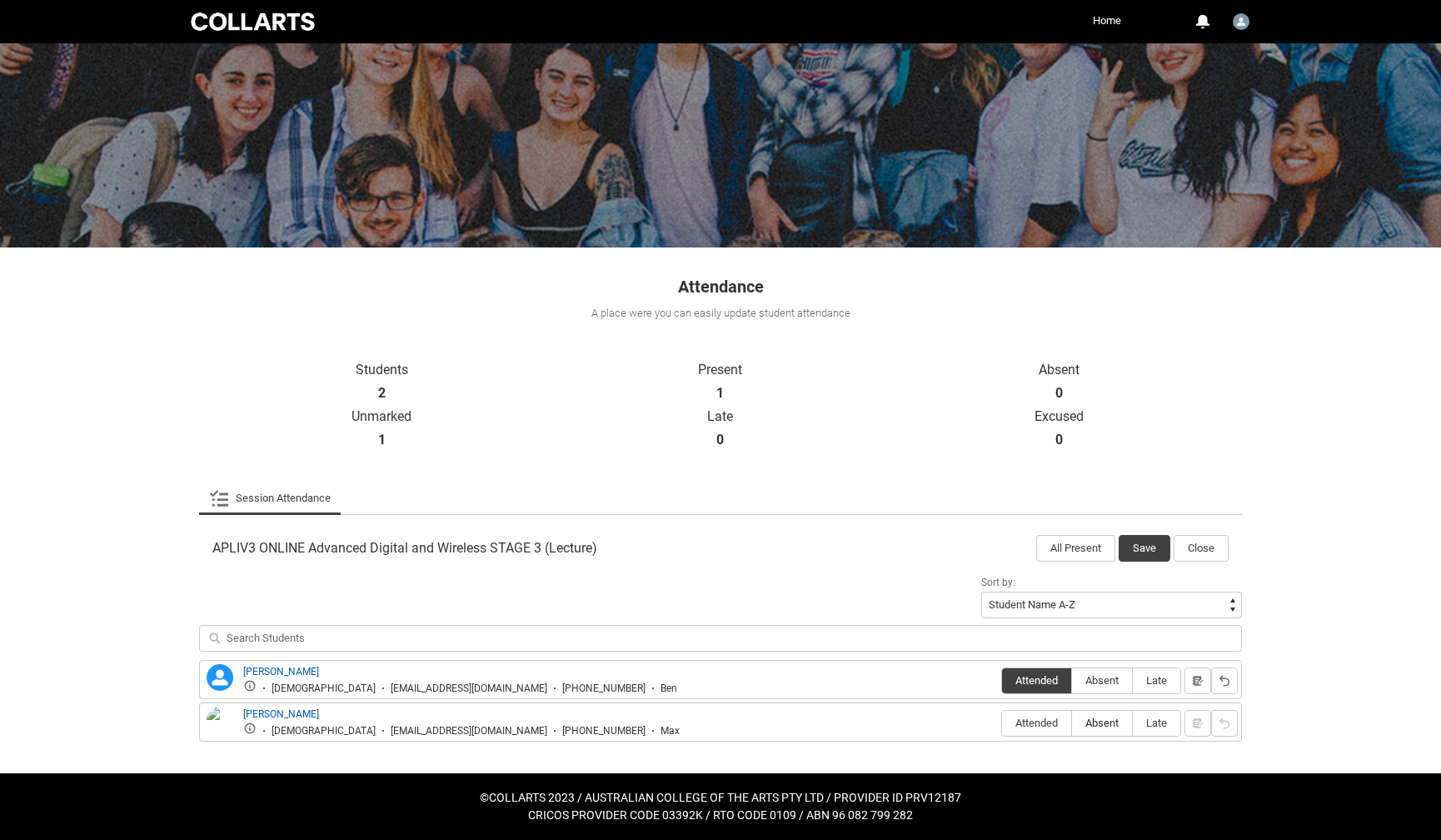
click at [1072, 723] on input "Absent" at bounding box center [1072, 722] width 1 height 1
type lightning-radio-group "Absent"
radio input "true"
click at [1138, 547] on button "Save" at bounding box center [1145, 548] width 52 height 27
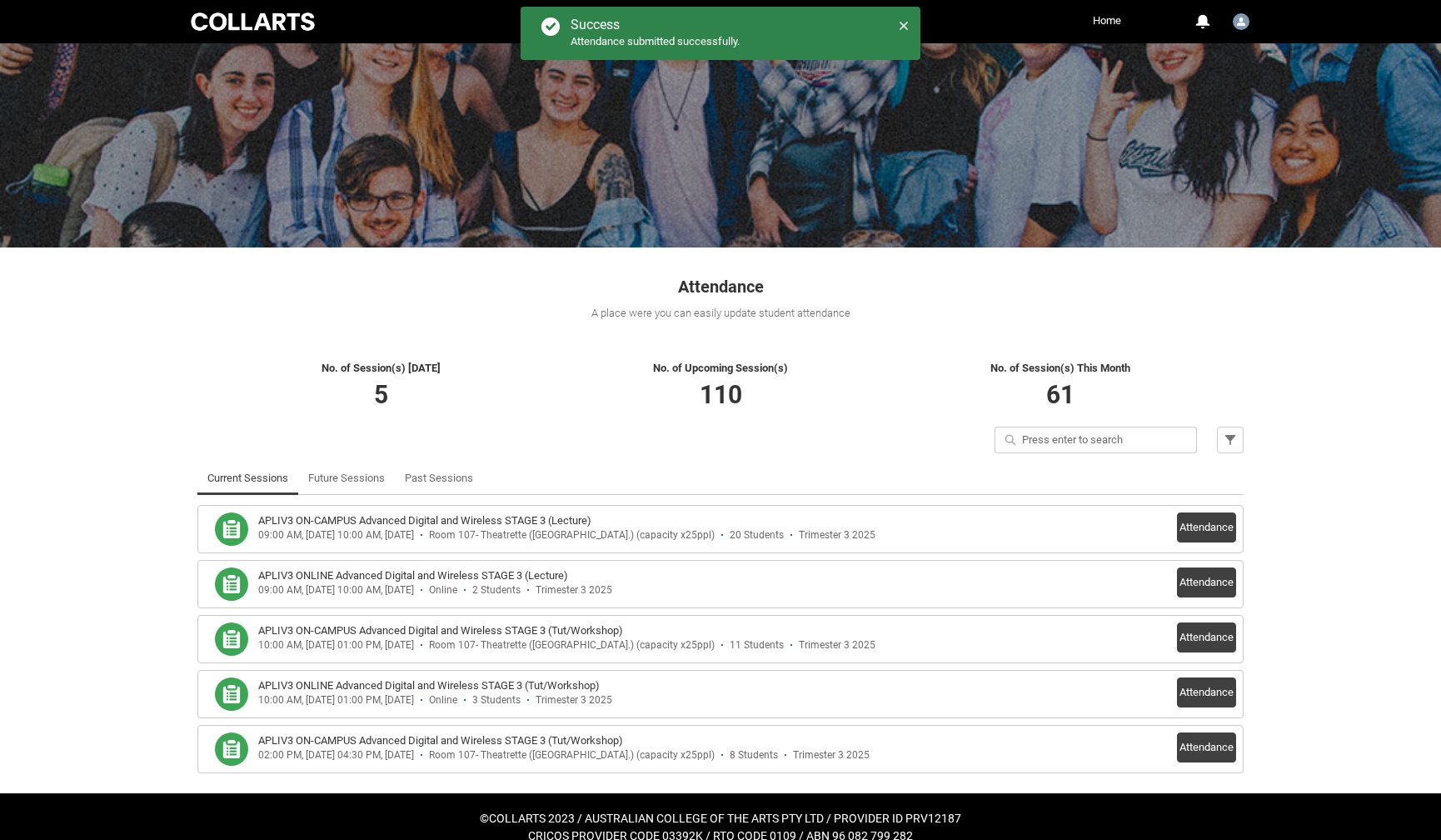
scroll to position [0, 0]
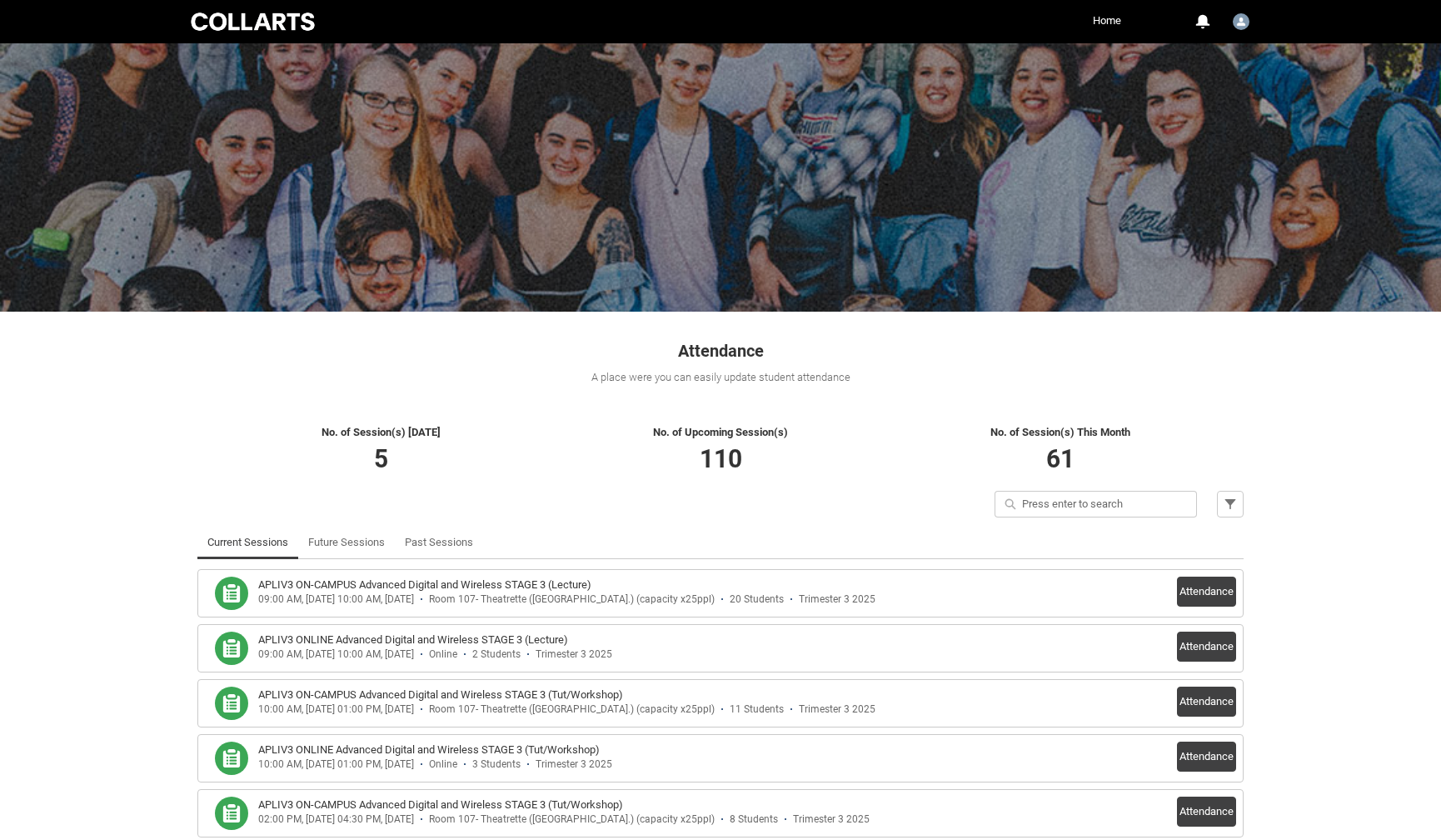
click at [407, 391] on div "Attendance A place were you can easily update student attendance" at bounding box center [720, 356] width 1067 height 89
